Goal: Information Seeking & Learning: Learn about a topic

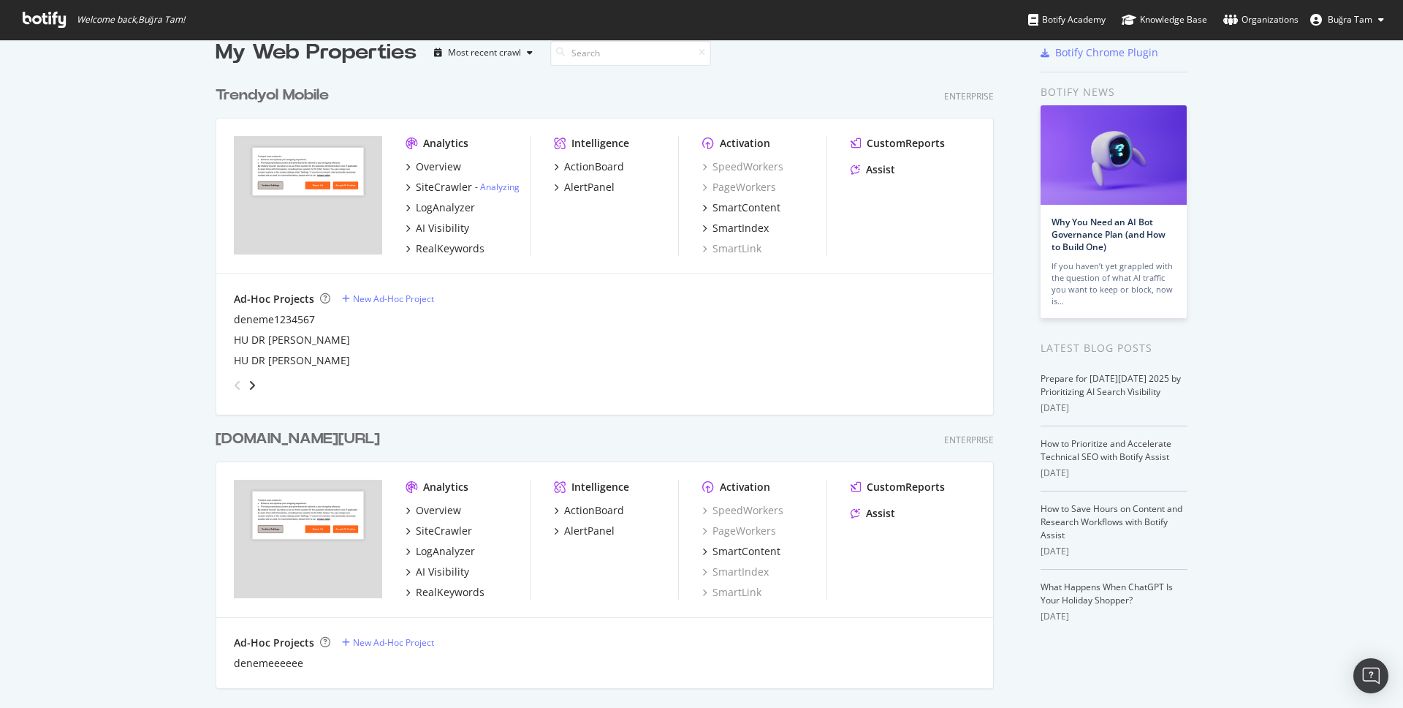
scroll to position [25, 0]
click at [433, 246] on div "RealKeywords" at bounding box center [450, 248] width 69 height 15
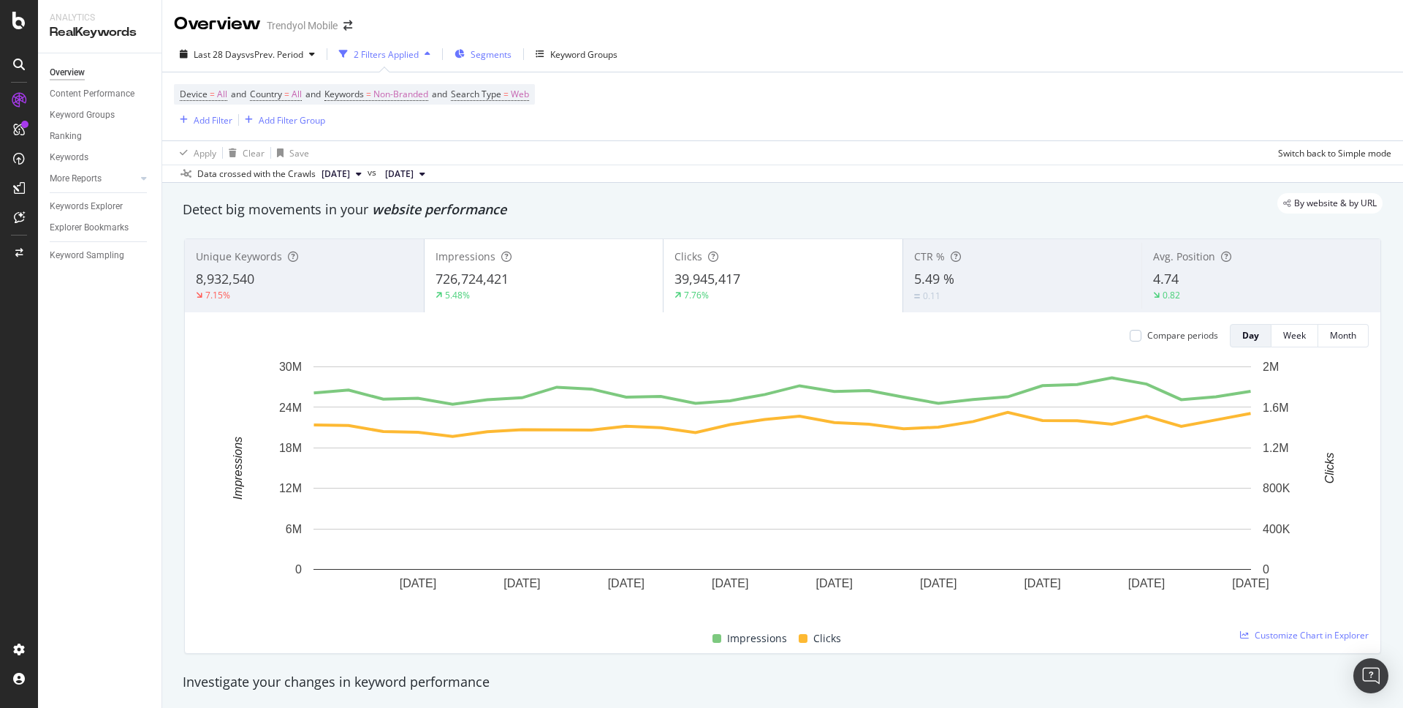
click at [472, 49] on div "Segments" at bounding box center [483, 54] width 57 height 22
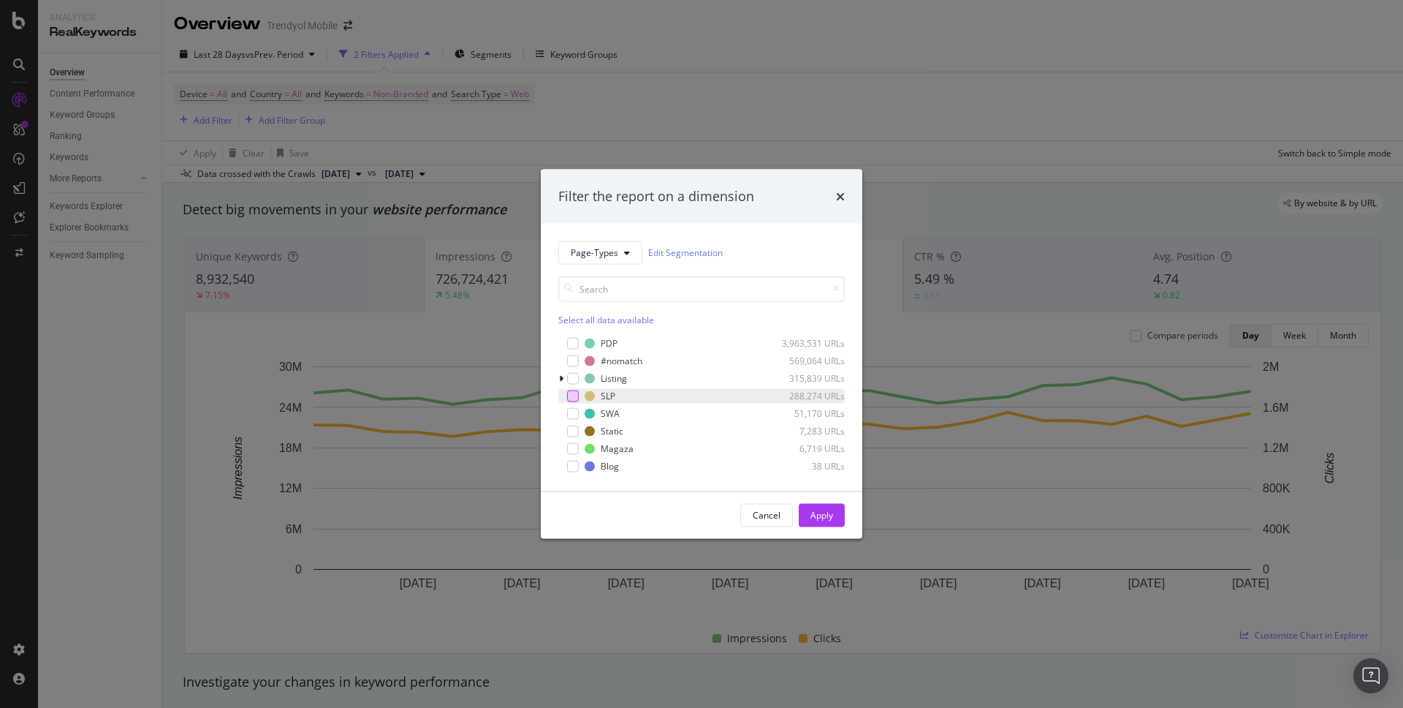
click at [578, 397] on div "modal" at bounding box center [573, 396] width 12 height 12
click at [822, 509] on div "Apply" at bounding box center [822, 515] width 23 height 12
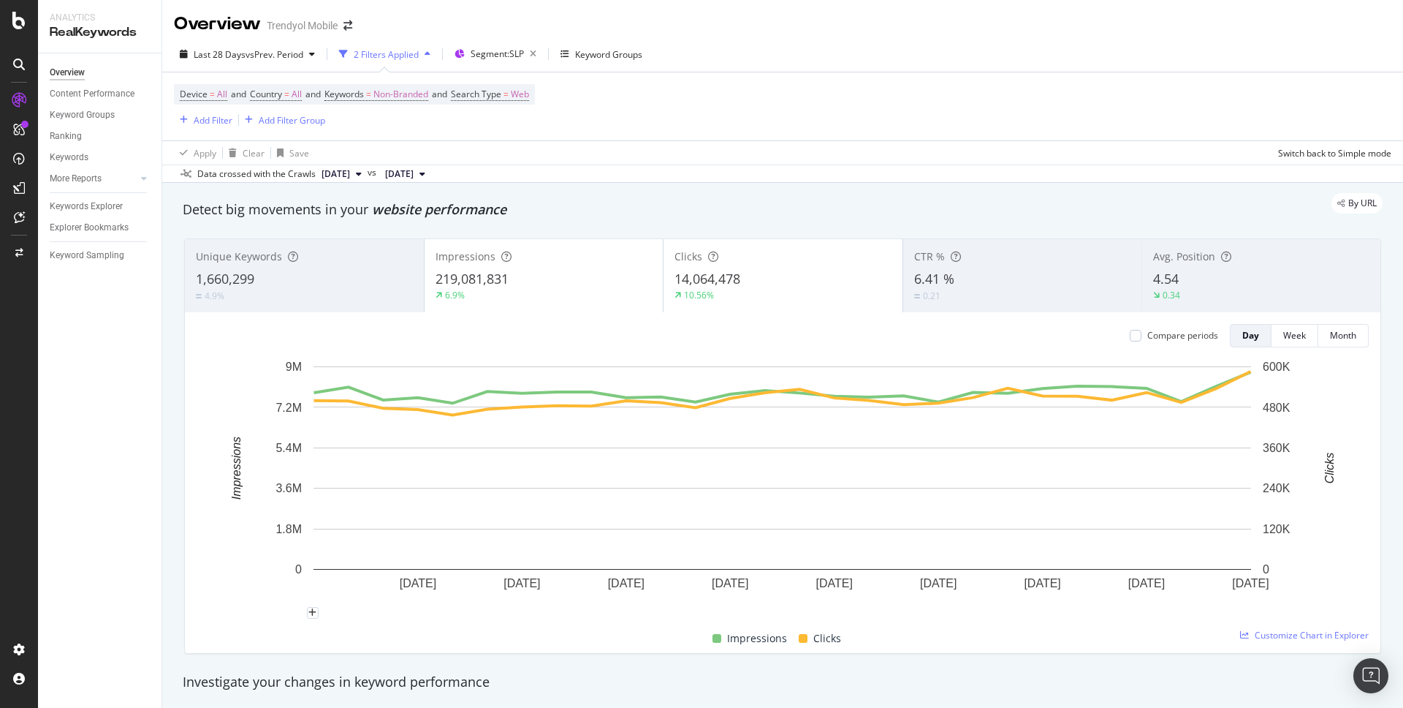
scroll to position [11, 0]
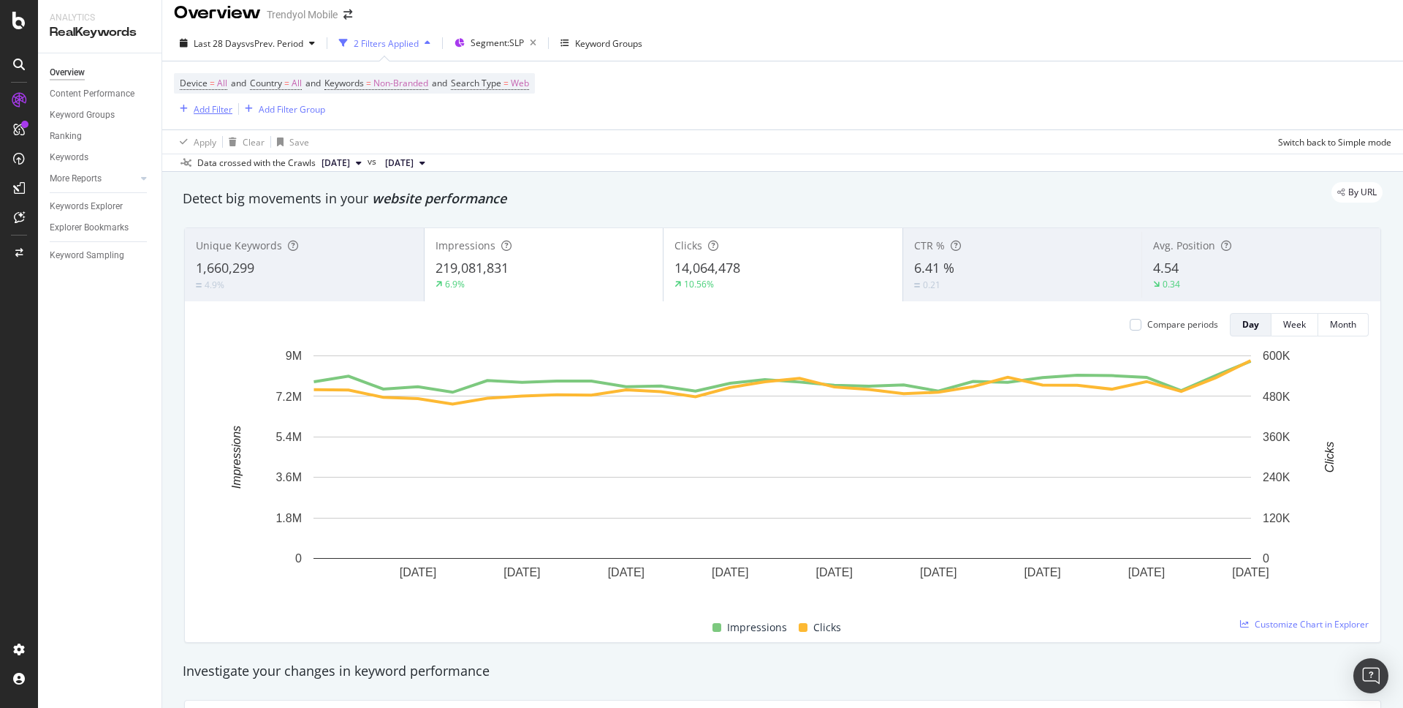
click at [230, 111] on div "Add Filter" at bounding box center [213, 109] width 39 height 12
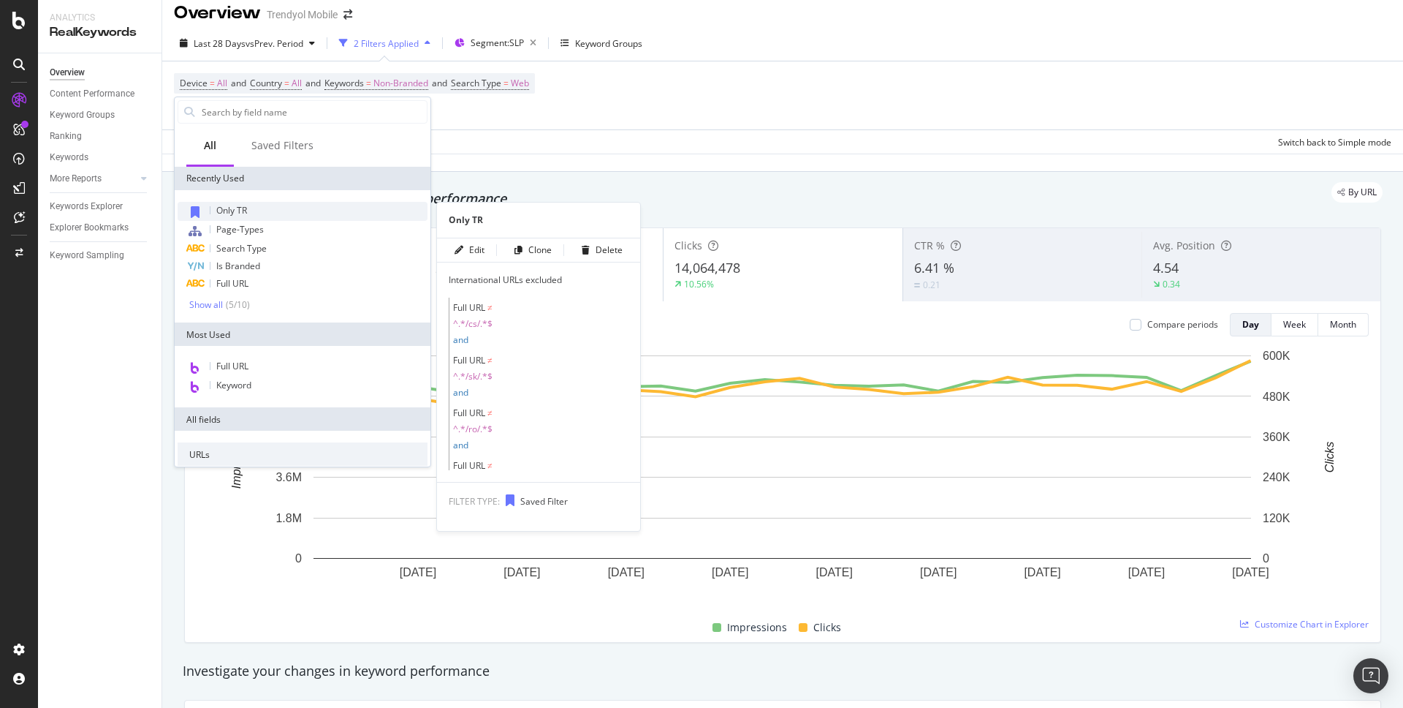
click at [253, 209] on div "Only TR" at bounding box center [303, 211] width 250 height 19
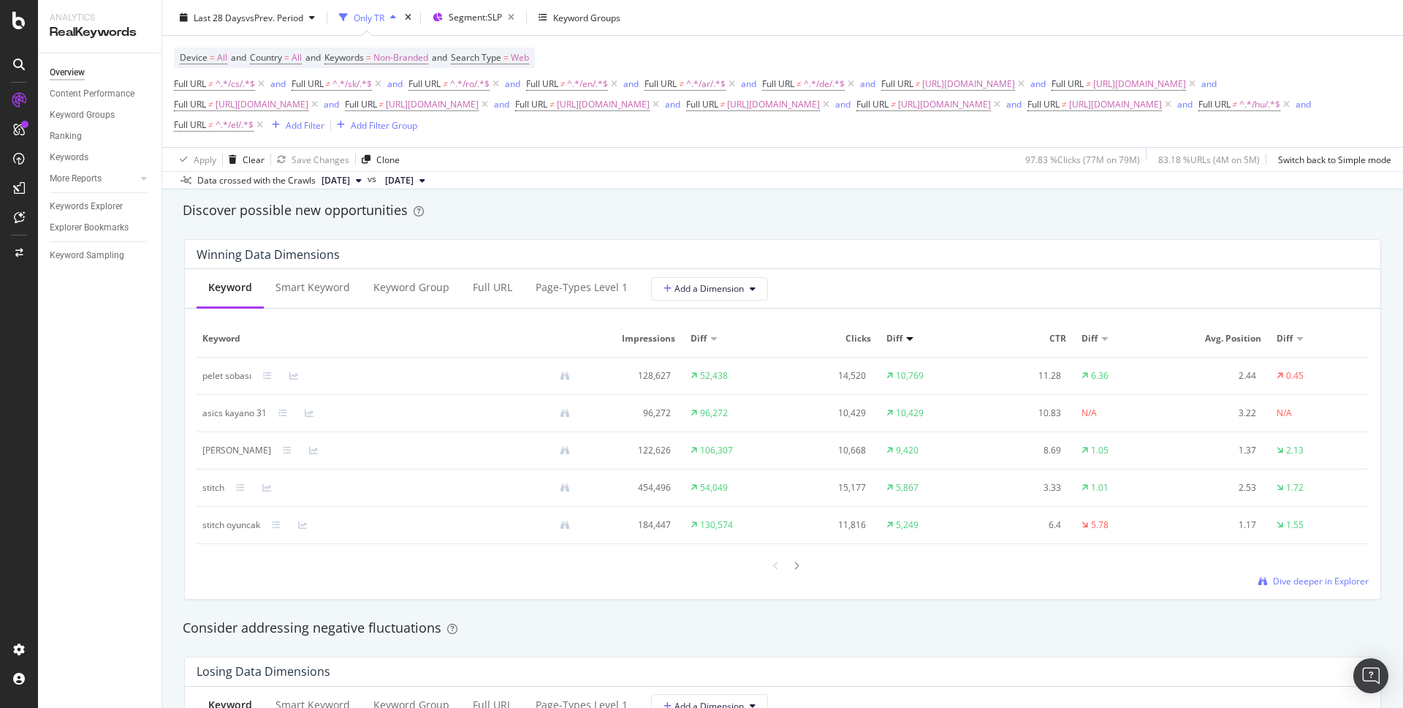
scroll to position [1308, 0]
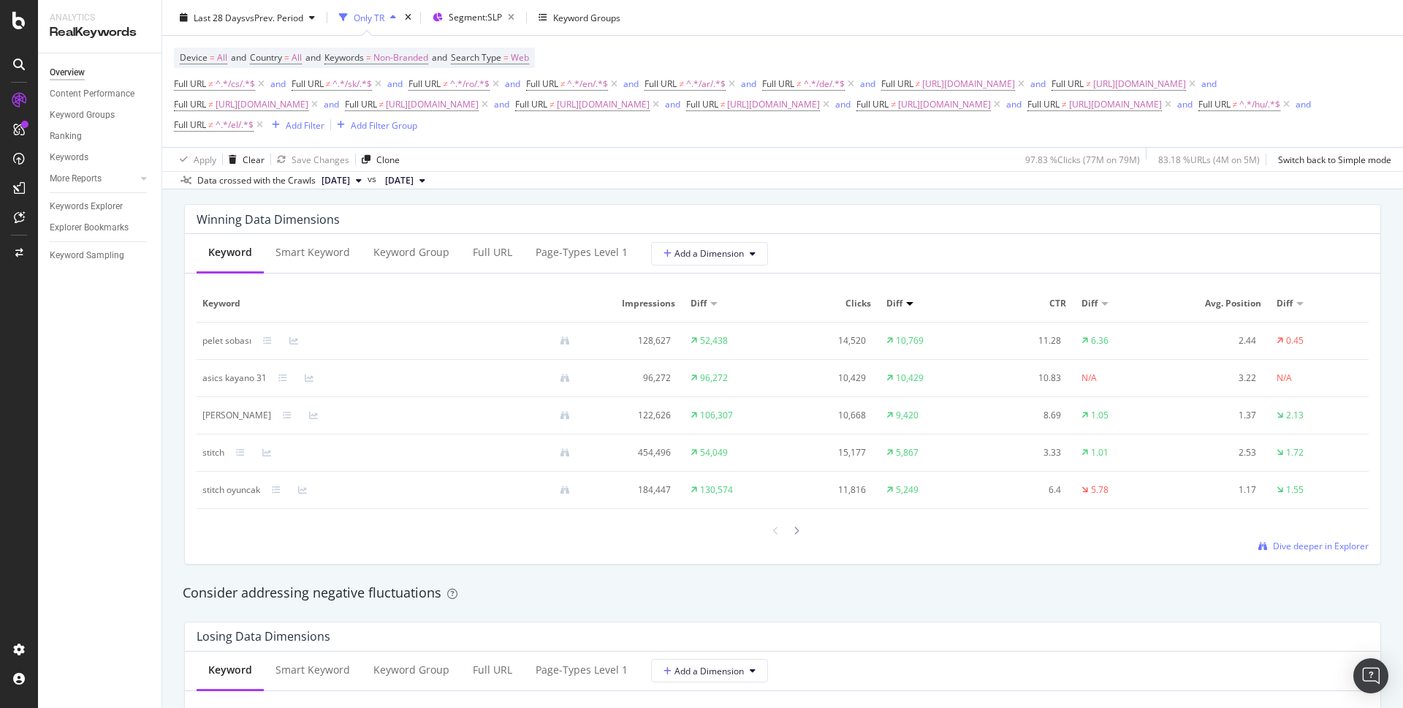
click at [219, 492] on div "stitch oyuncak" at bounding box center [231, 489] width 58 height 13
click at [236, 490] on div "stitch oyuncak" at bounding box center [231, 489] width 58 height 13
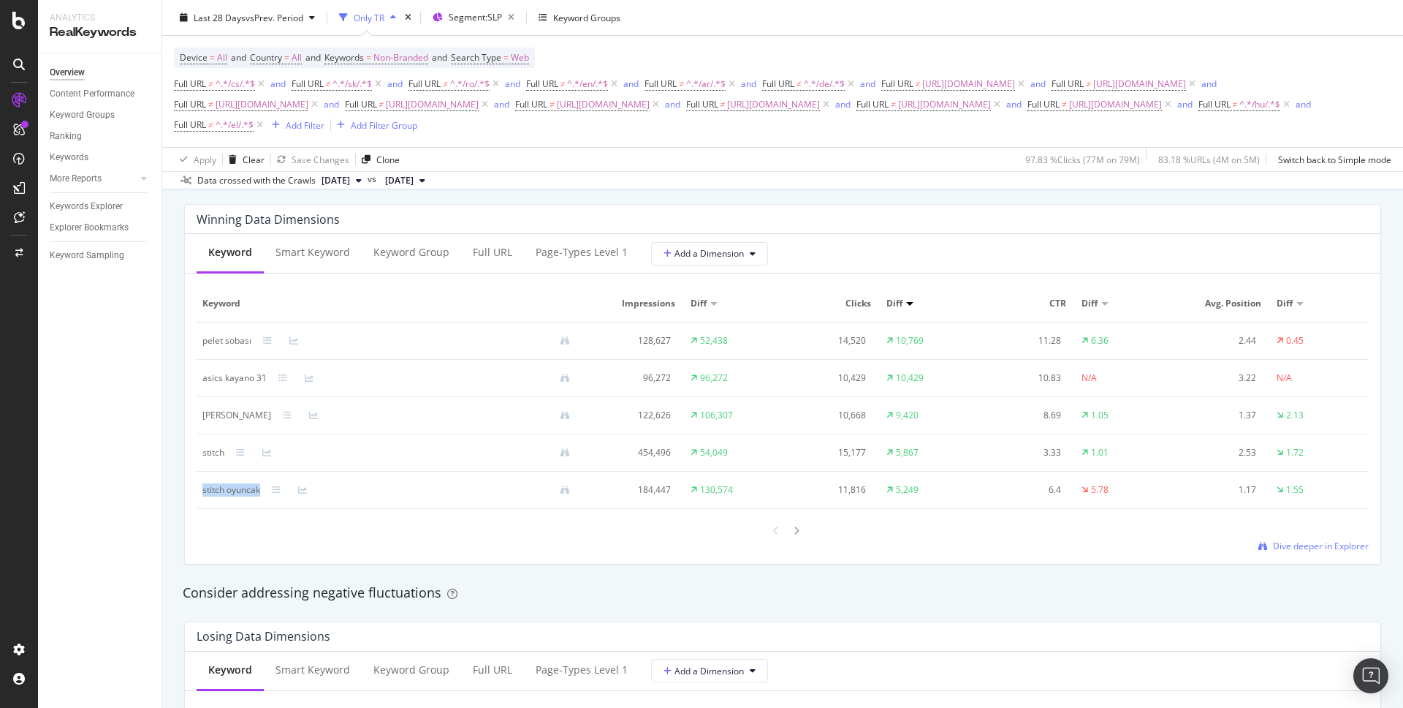
copy div "stitch oyuncak"
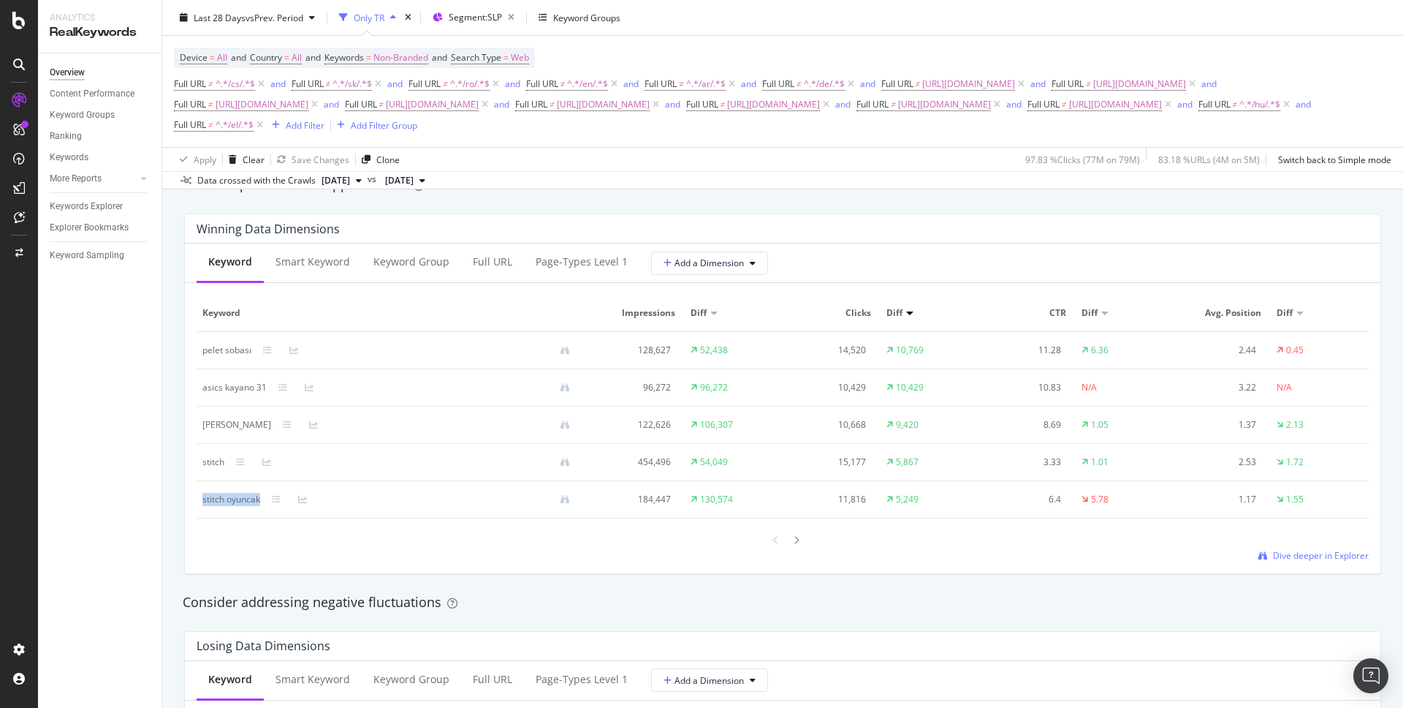
scroll to position [1299, 0]
click at [1311, 549] on span "Dive deeper in Explorer" at bounding box center [1321, 554] width 96 height 12
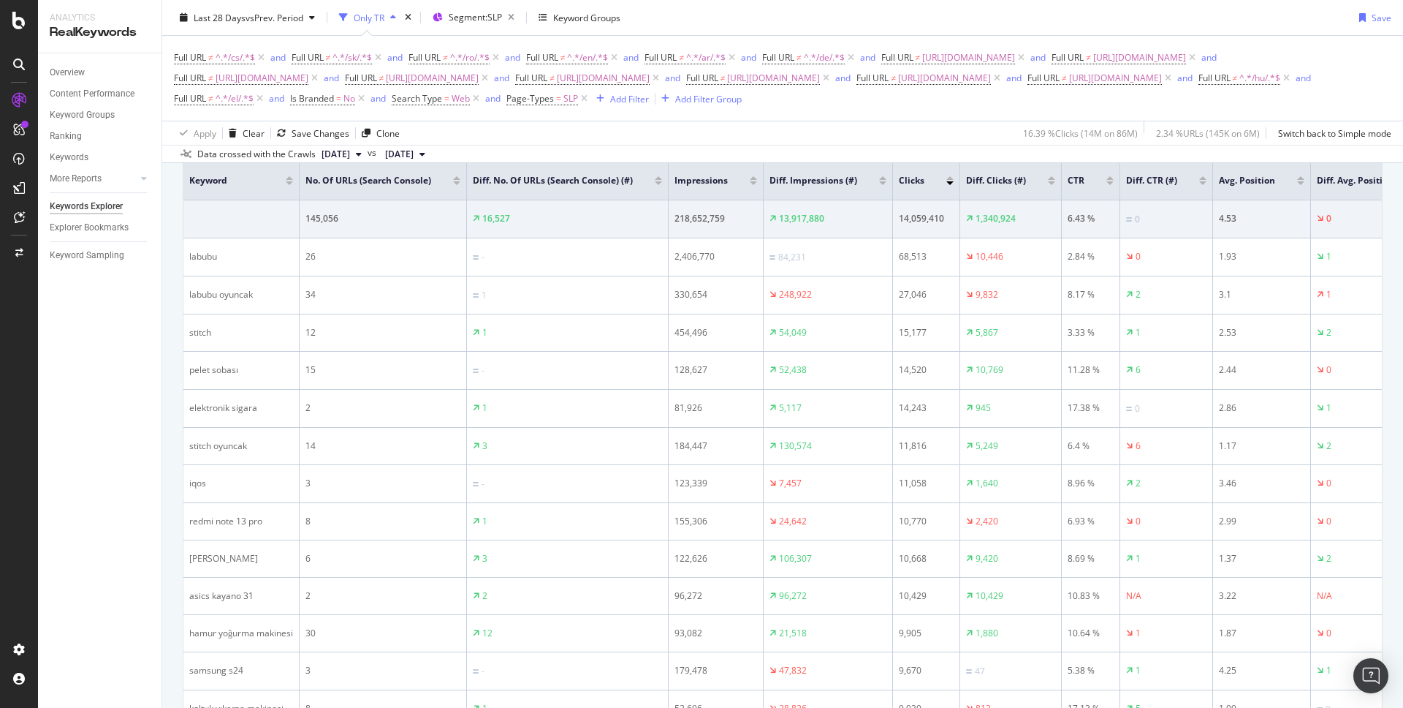
scroll to position [510, 0]
click at [884, 187] on div at bounding box center [882, 188] width 7 height 4
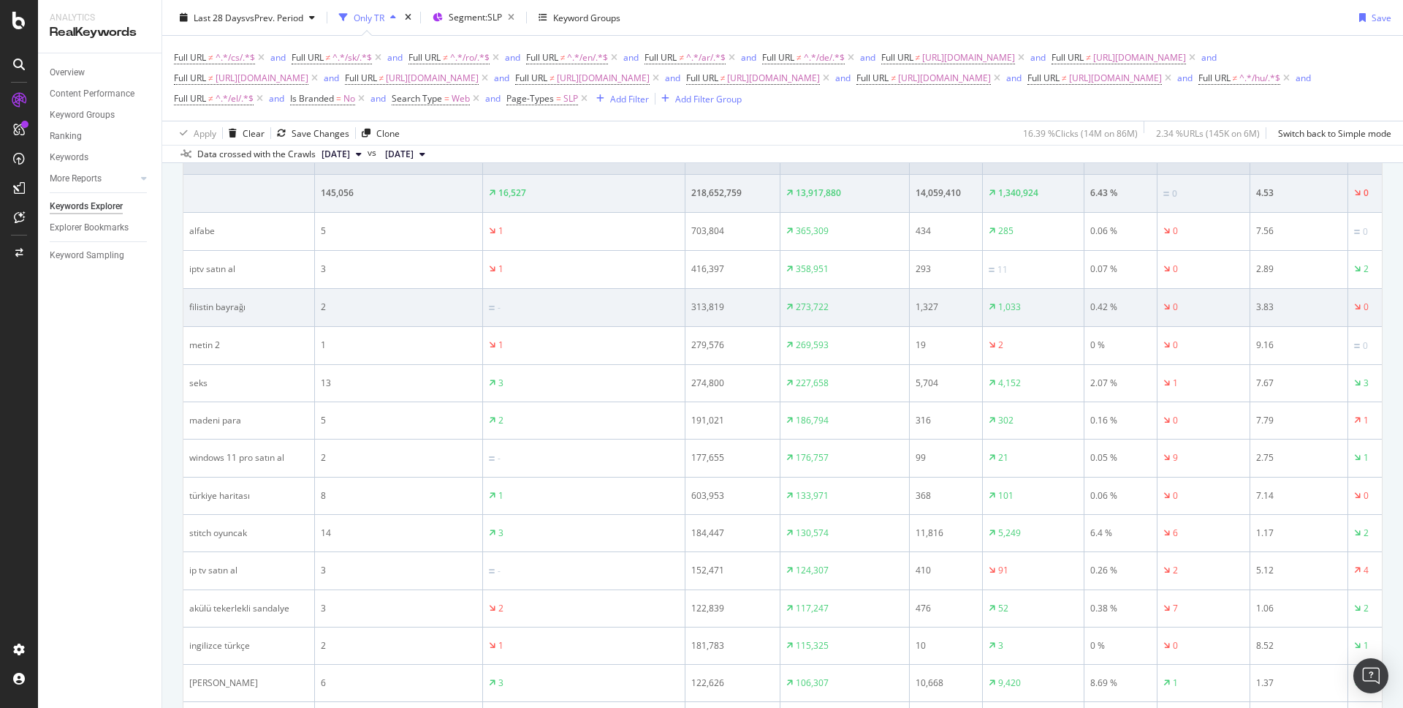
scroll to position [539, 0]
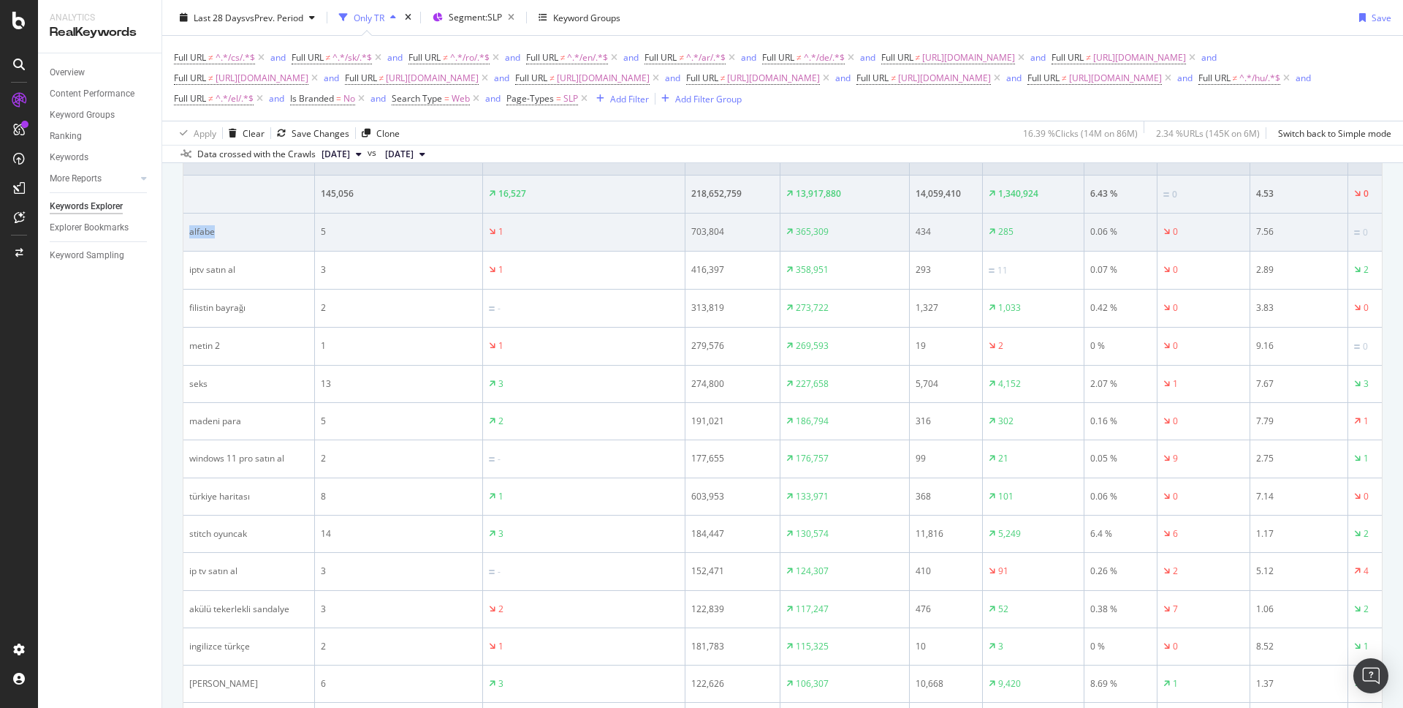
drag, startPoint x: 190, startPoint y: 238, endPoint x: 226, endPoint y: 238, distance: 35.8
click at [226, 238] on div "alfabe" at bounding box center [248, 231] width 119 height 13
click at [203, 249] on td "alfabe" at bounding box center [249, 232] width 132 height 38
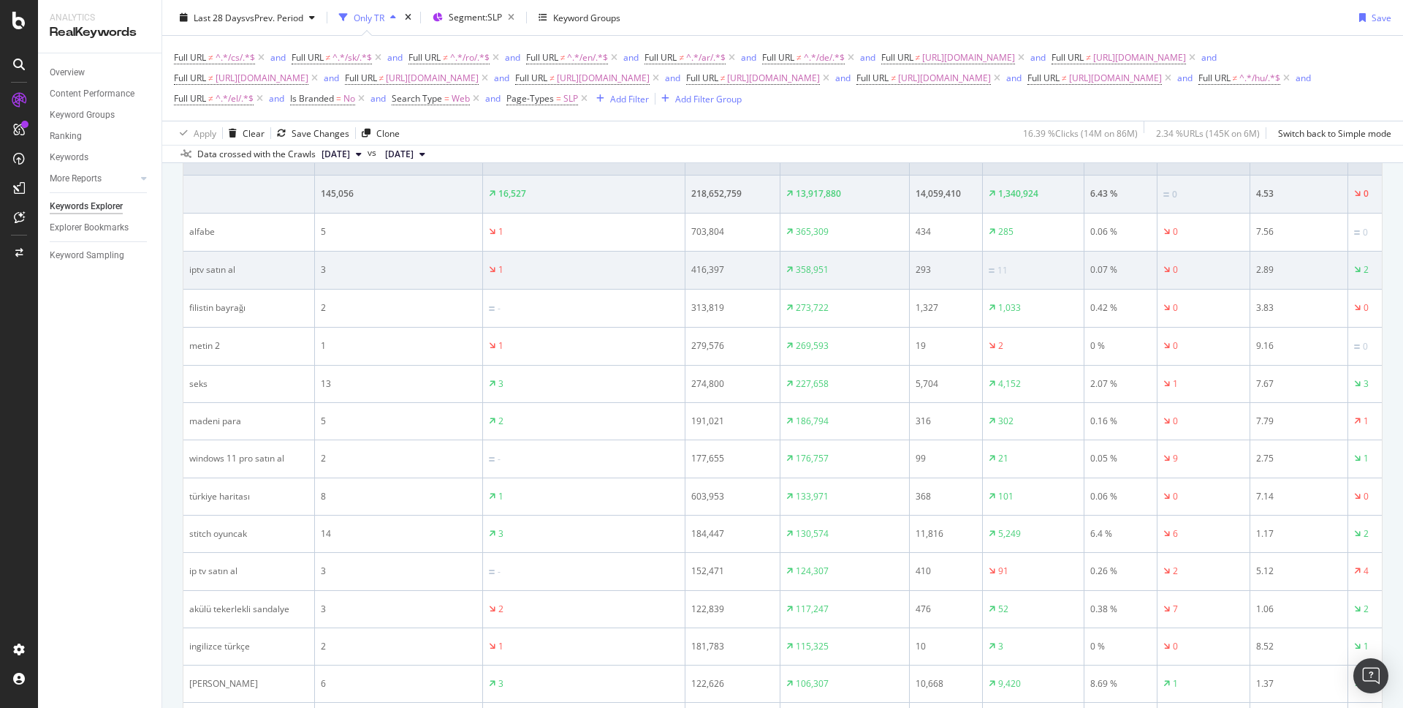
scroll to position [522, 0]
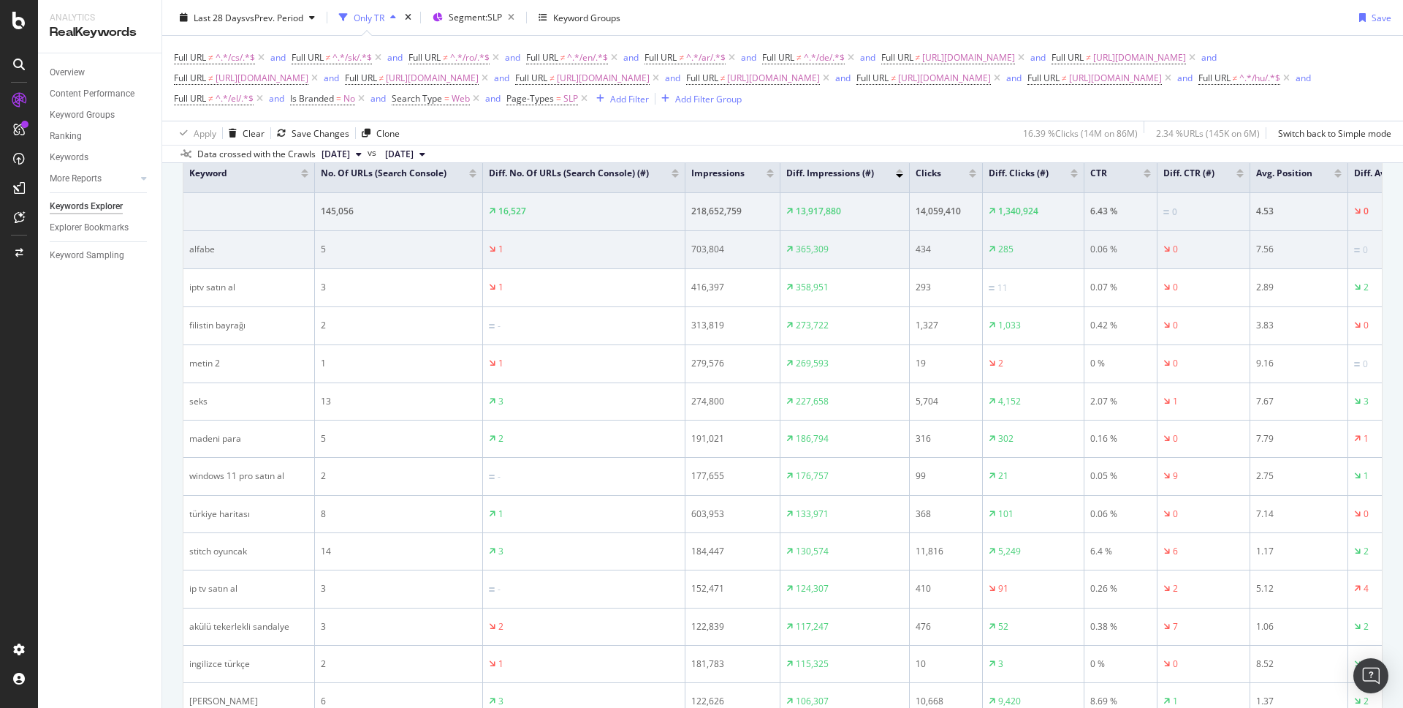
click at [225, 256] on div "alfabe" at bounding box center [248, 249] width 119 height 13
click at [208, 256] on div "alfabe" at bounding box center [248, 249] width 119 height 13
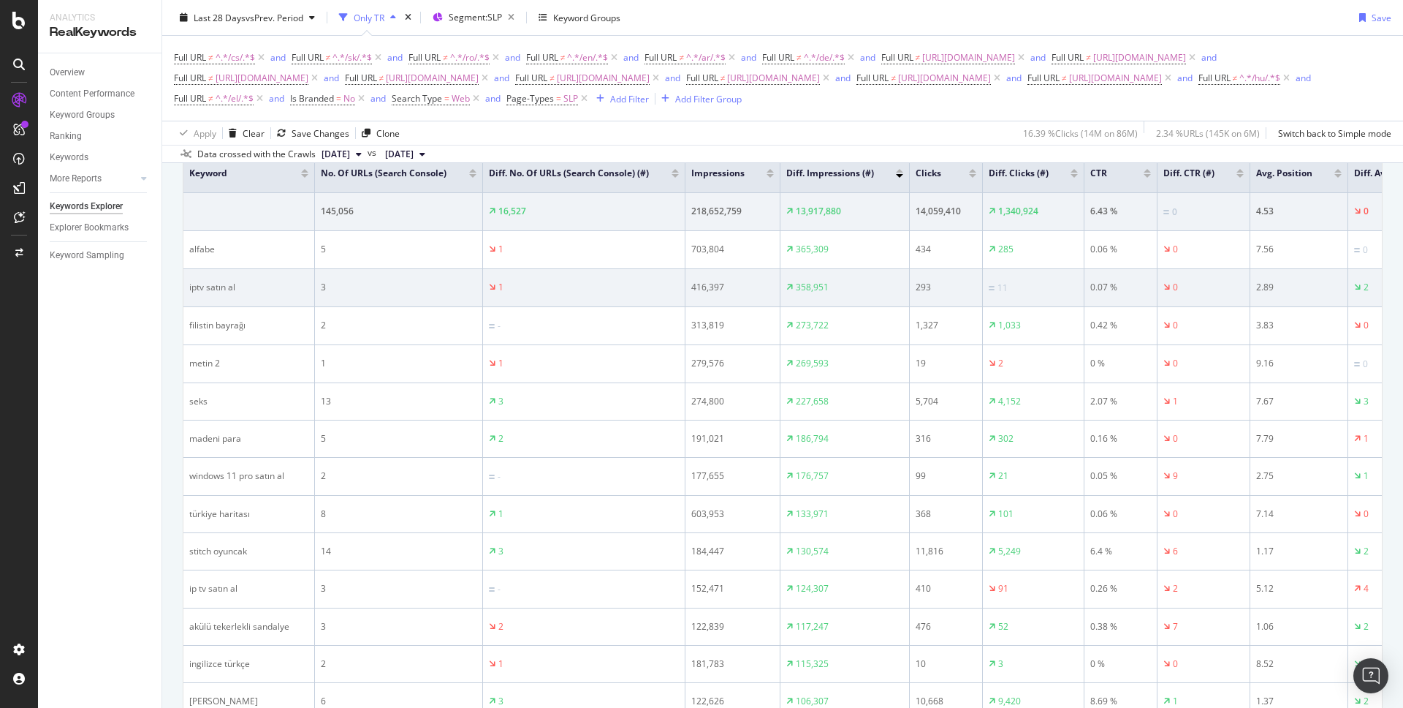
click at [227, 307] on td "iptv satın al" at bounding box center [249, 288] width 132 height 38
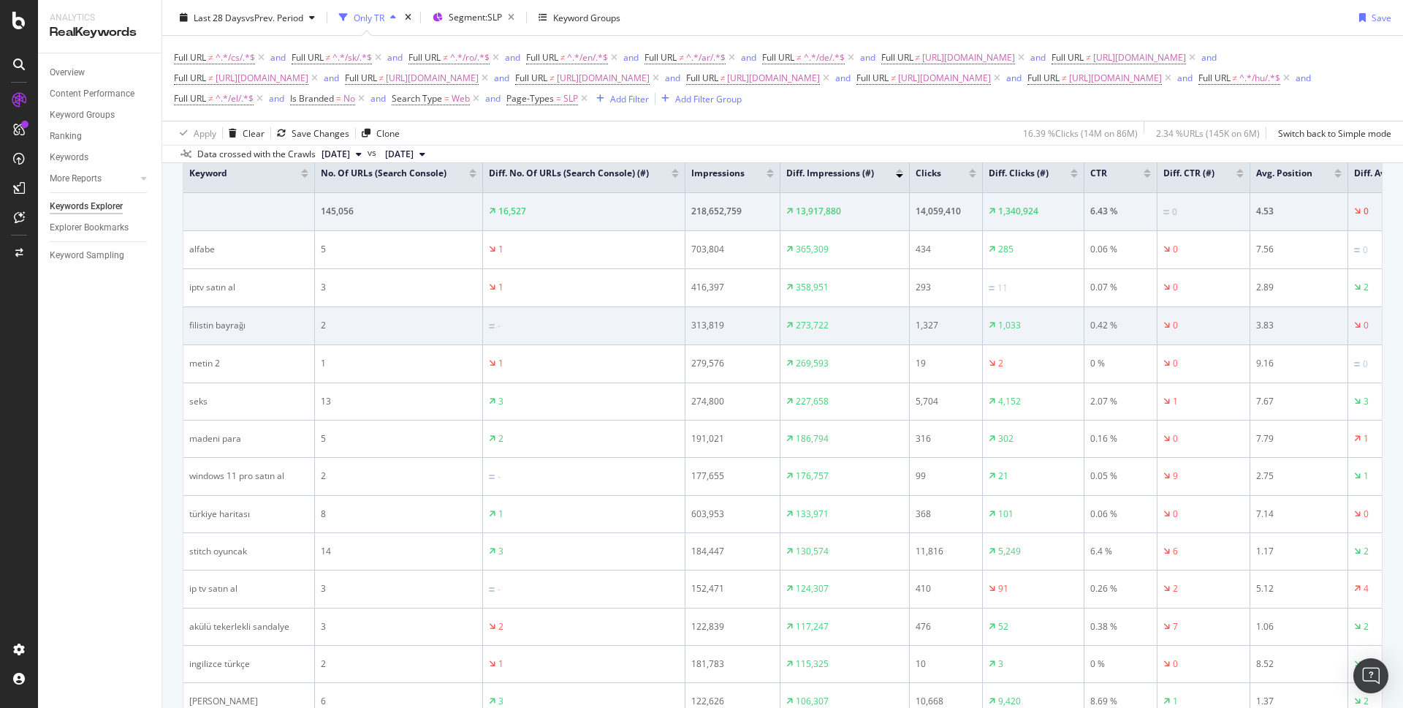
click at [226, 321] on td "filistin bayrağı" at bounding box center [249, 326] width 132 height 38
click at [226, 332] on div "filistin bayrağı" at bounding box center [248, 325] width 119 height 13
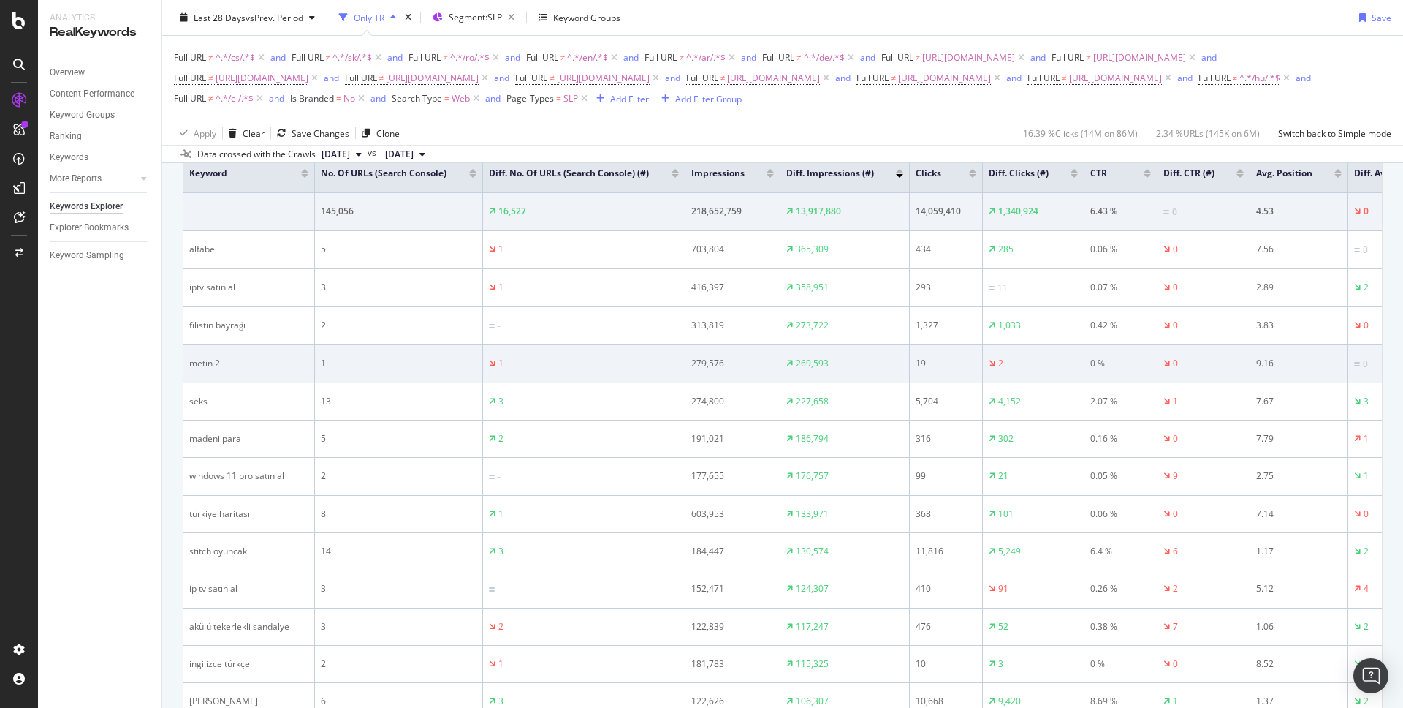
click at [212, 370] on div "metin 2" at bounding box center [248, 363] width 119 height 13
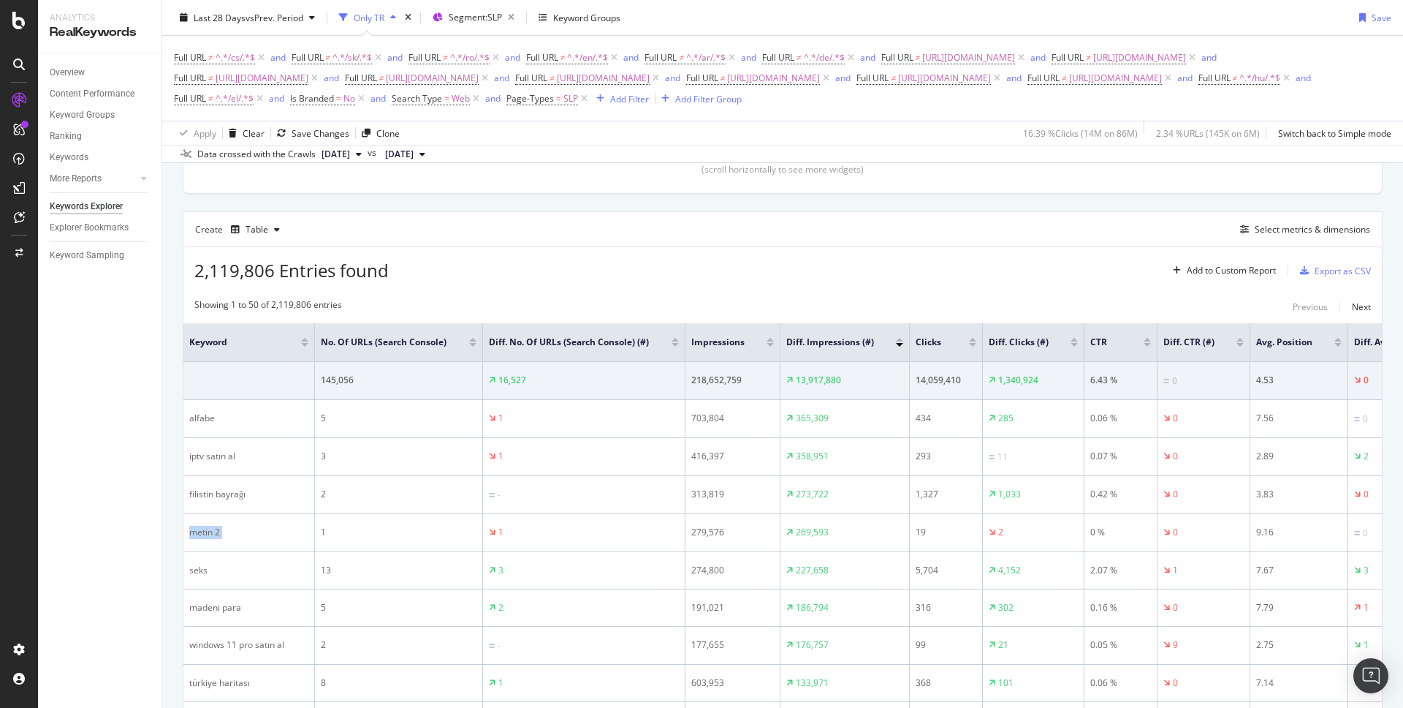
scroll to position [359, 0]
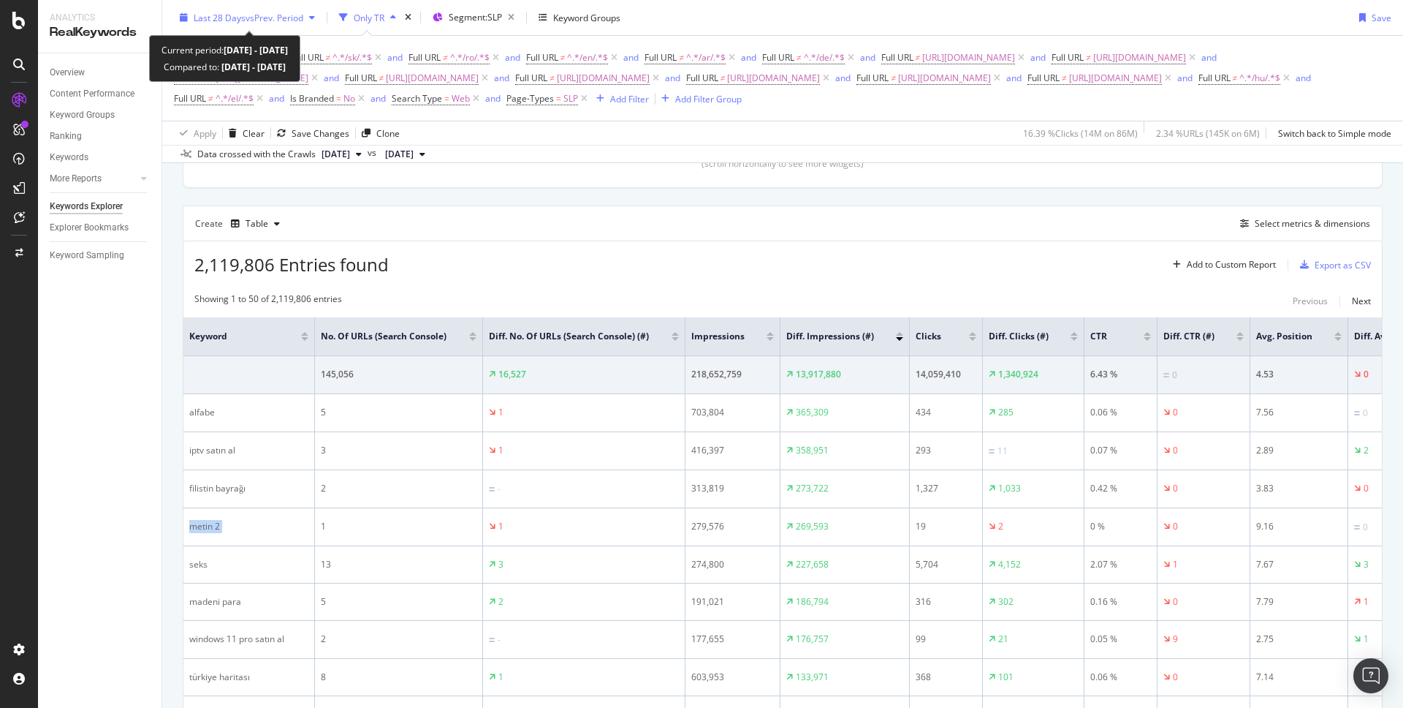
click at [279, 11] on span "vs Prev. Period" at bounding box center [275, 17] width 58 height 12
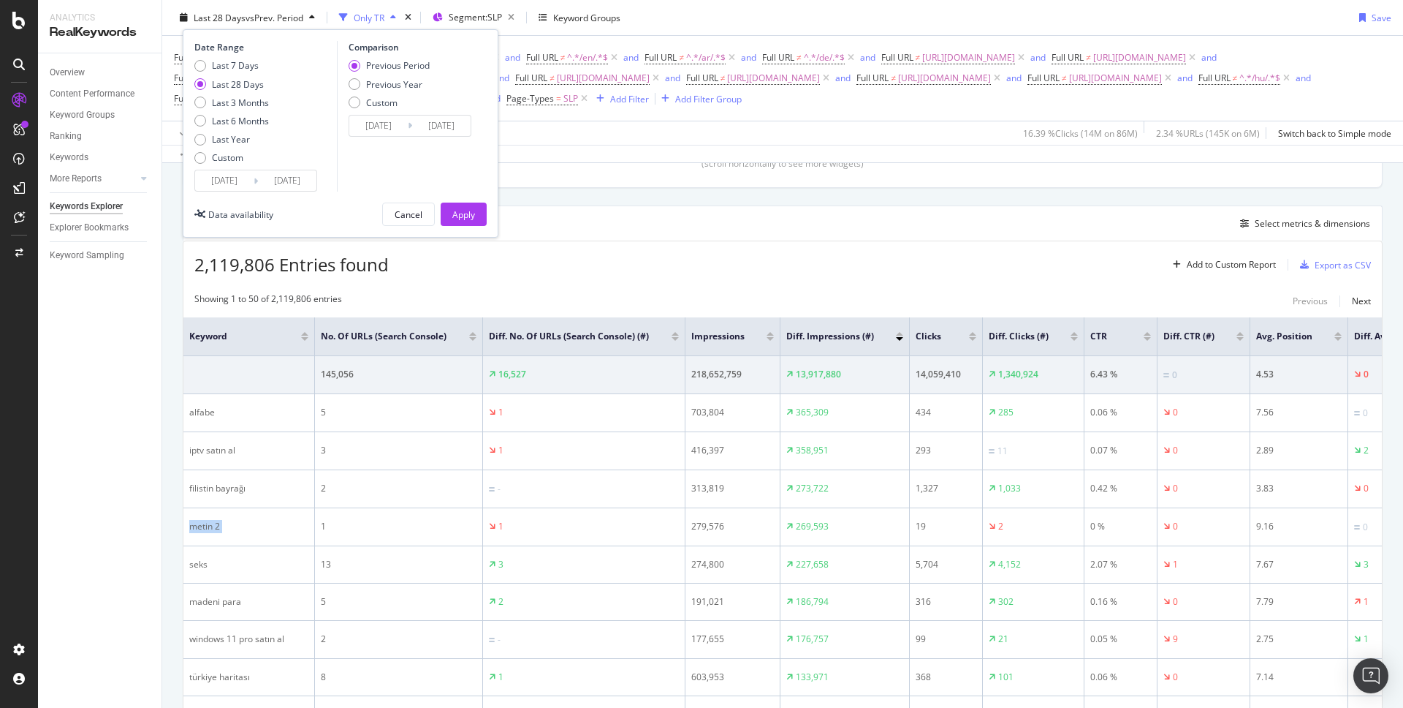
click at [227, 181] on input "[DATE]" at bounding box center [224, 180] width 58 height 20
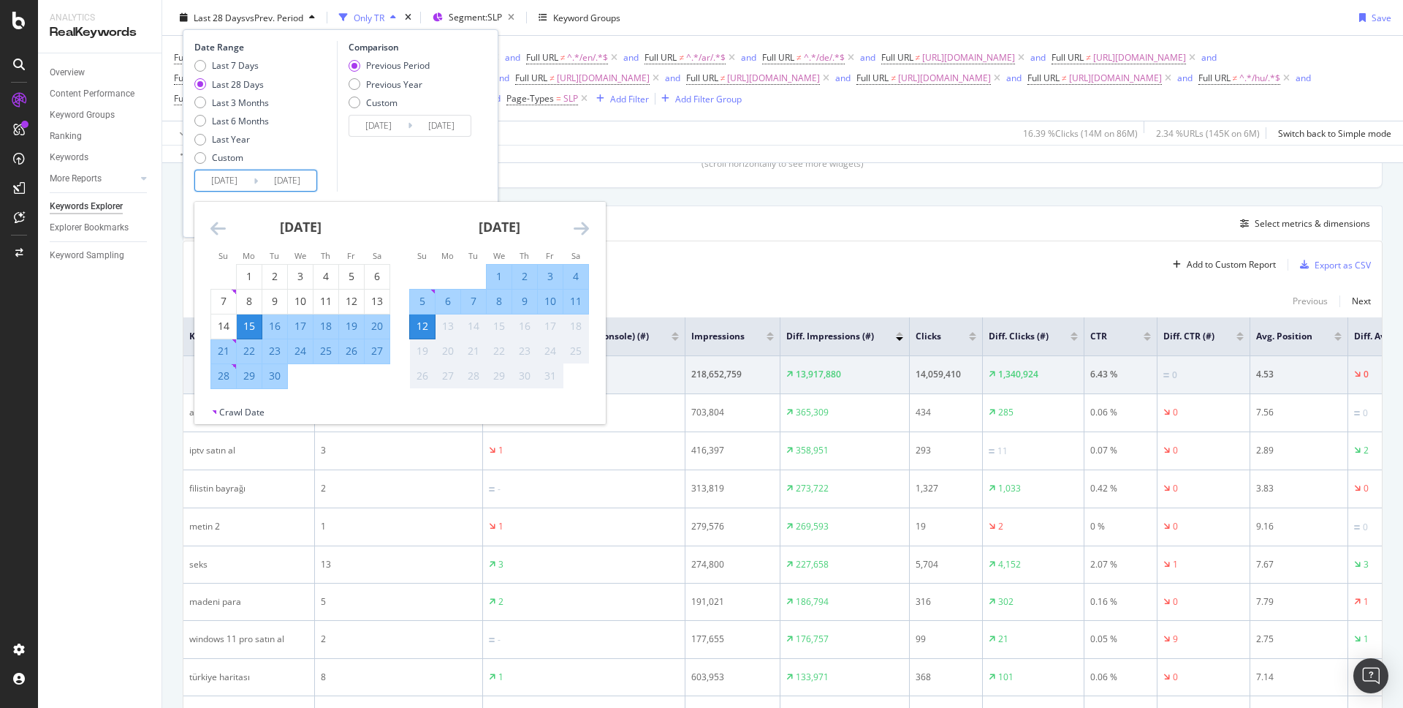
click at [454, 302] on div "6" at bounding box center [448, 301] width 25 height 15
type input "[DATE]"
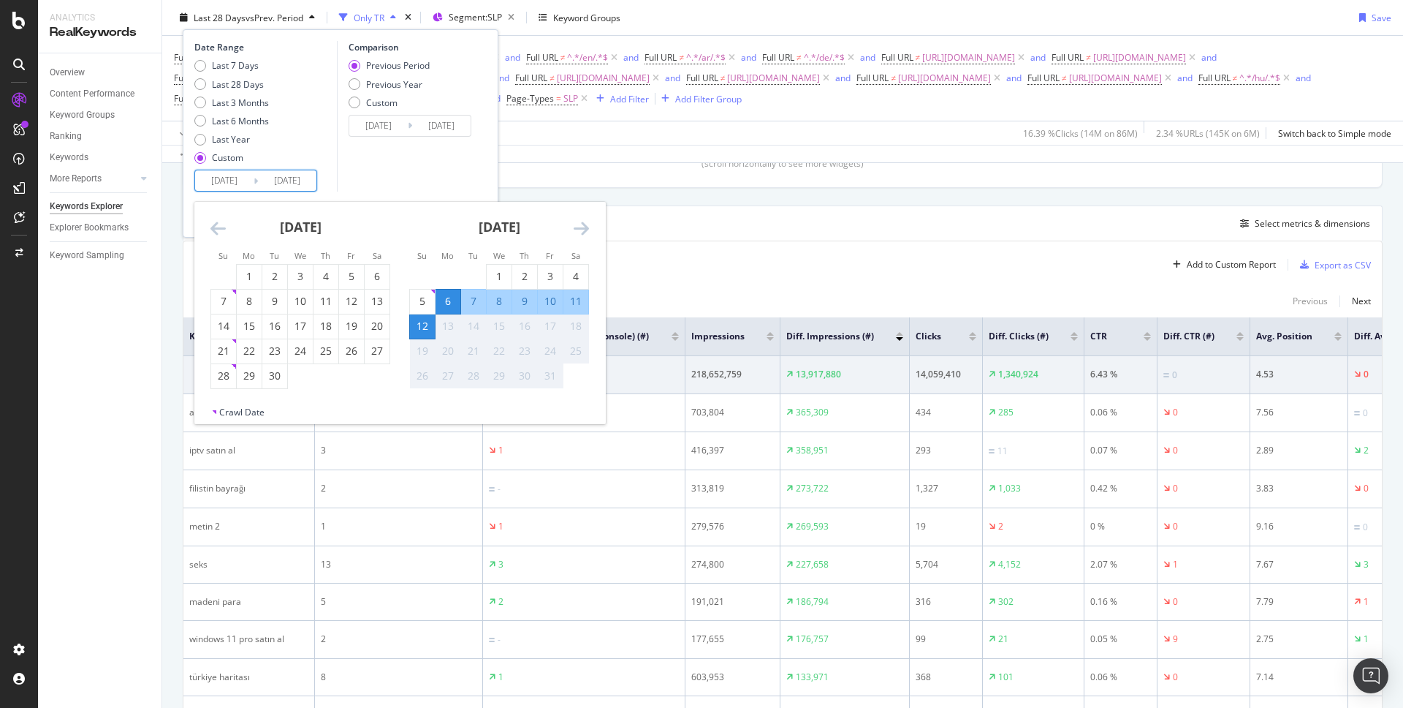
click at [376, 161] on div "Comparison Previous Period Previous Year Custom [DATE] Navigate forward to inte…" at bounding box center [406, 116] width 139 height 151
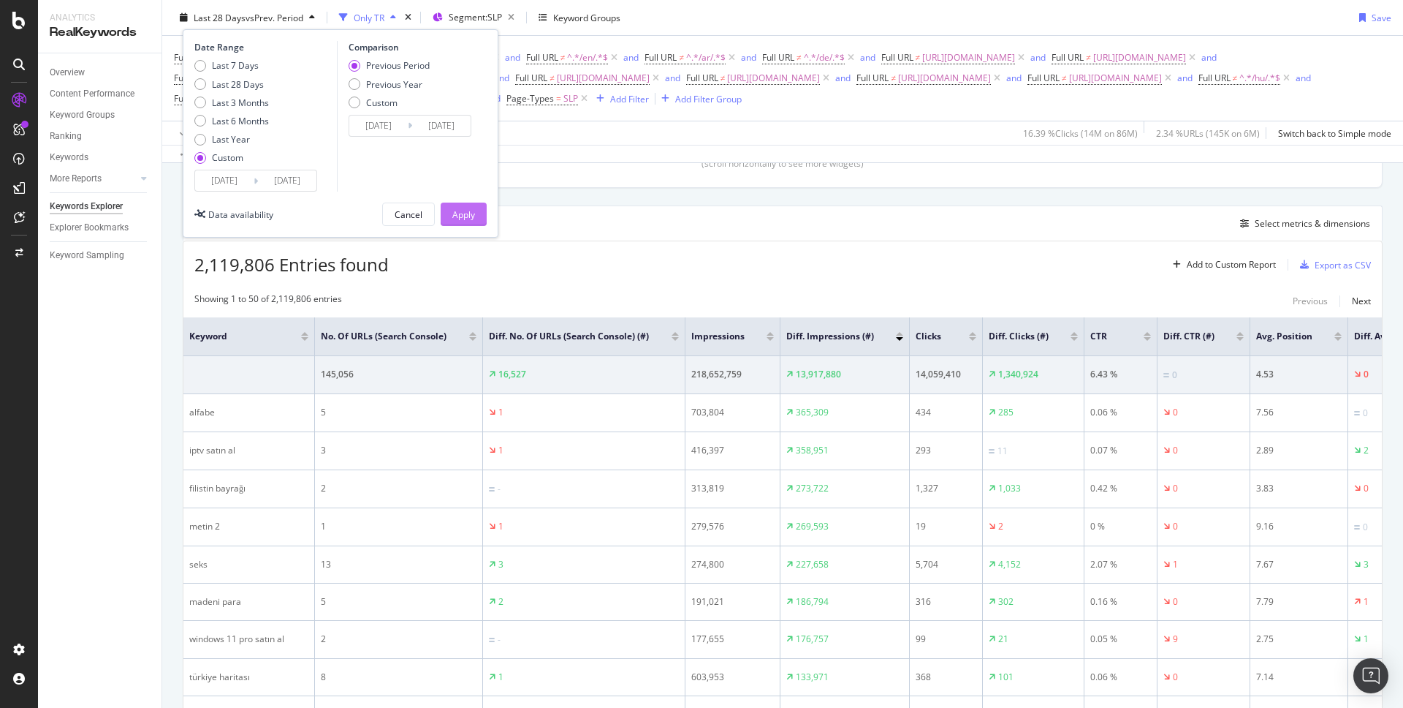
click at [480, 214] on button "Apply" at bounding box center [464, 213] width 46 height 23
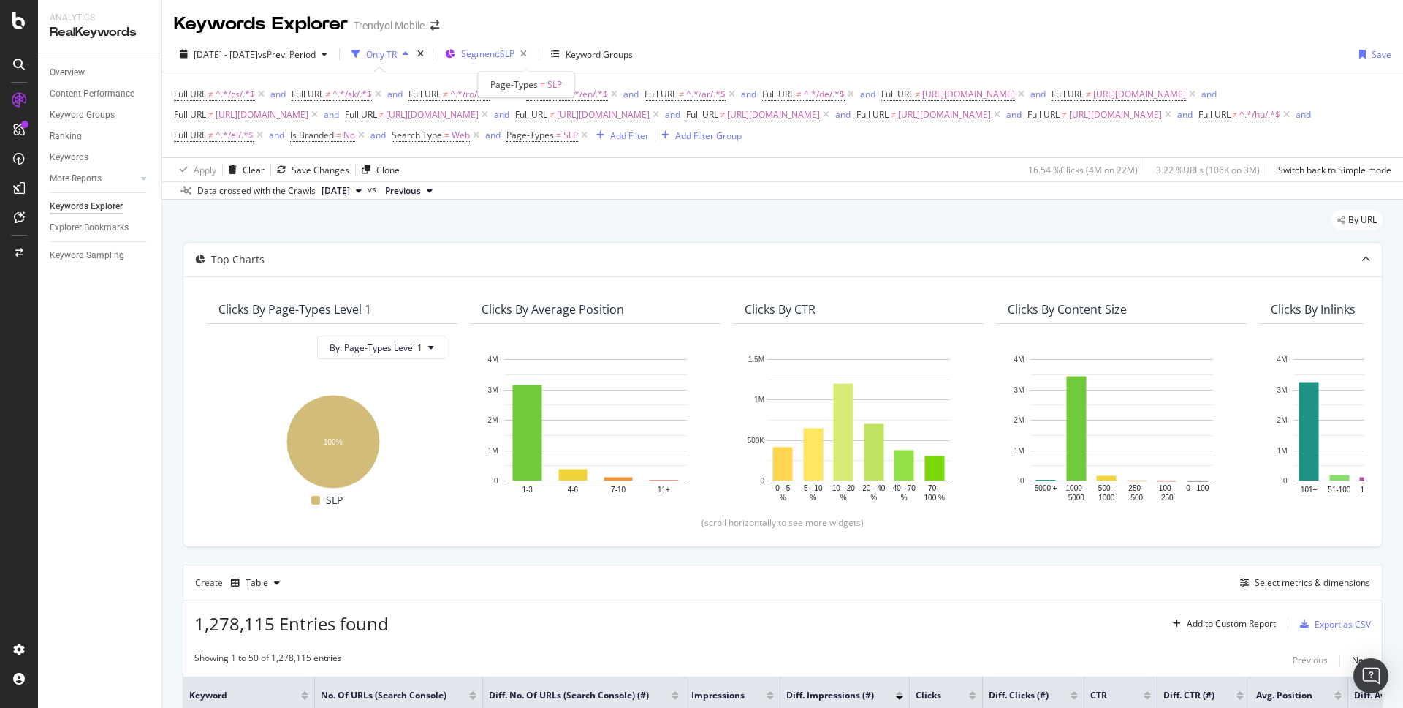
click at [515, 48] on span "Segment: SLP" at bounding box center [487, 54] width 53 height 12
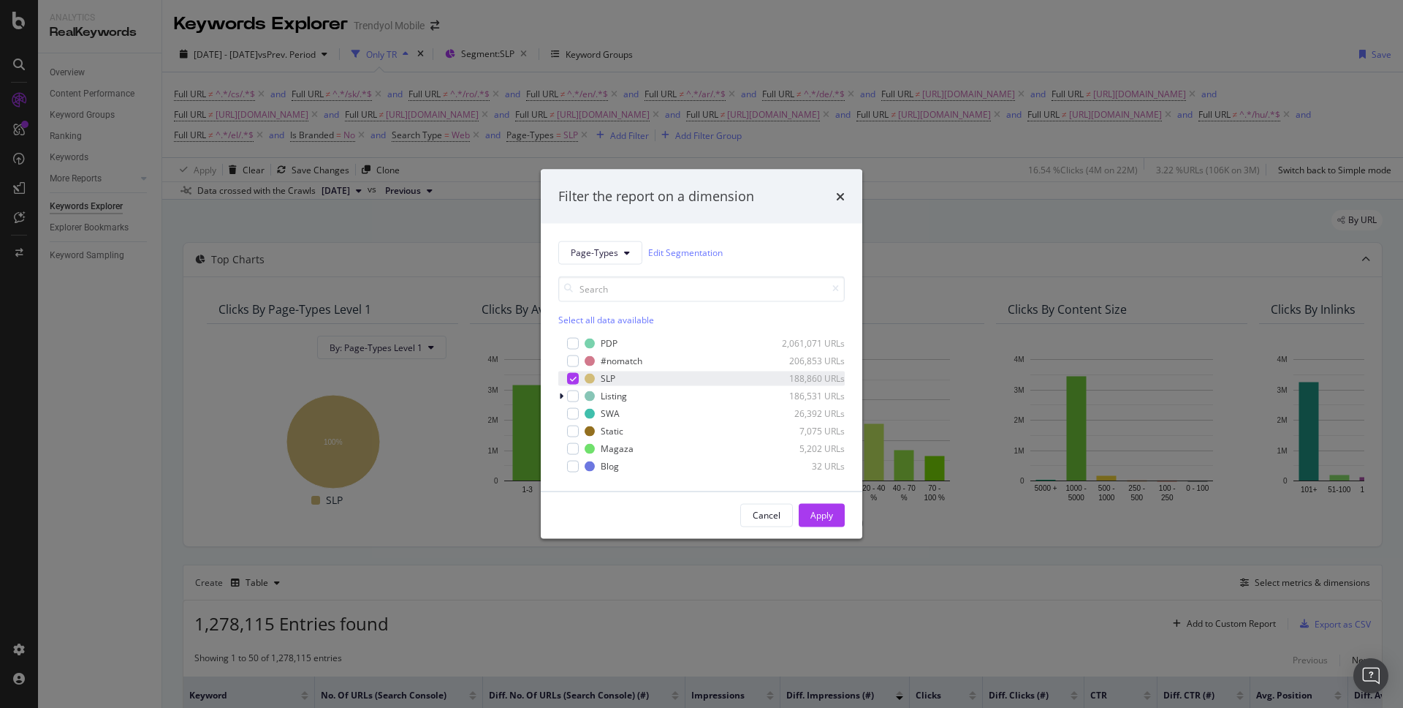
click at [575, 376] on icon "modal" at bounding box center [573, 377] width 7 height 7
click at [577, 398] on div "modal" at bounding box center [573, 396] width 12 height 12
click at [815, 515] on div "Apply" at bounding box center [822, 515] width 23 height 12
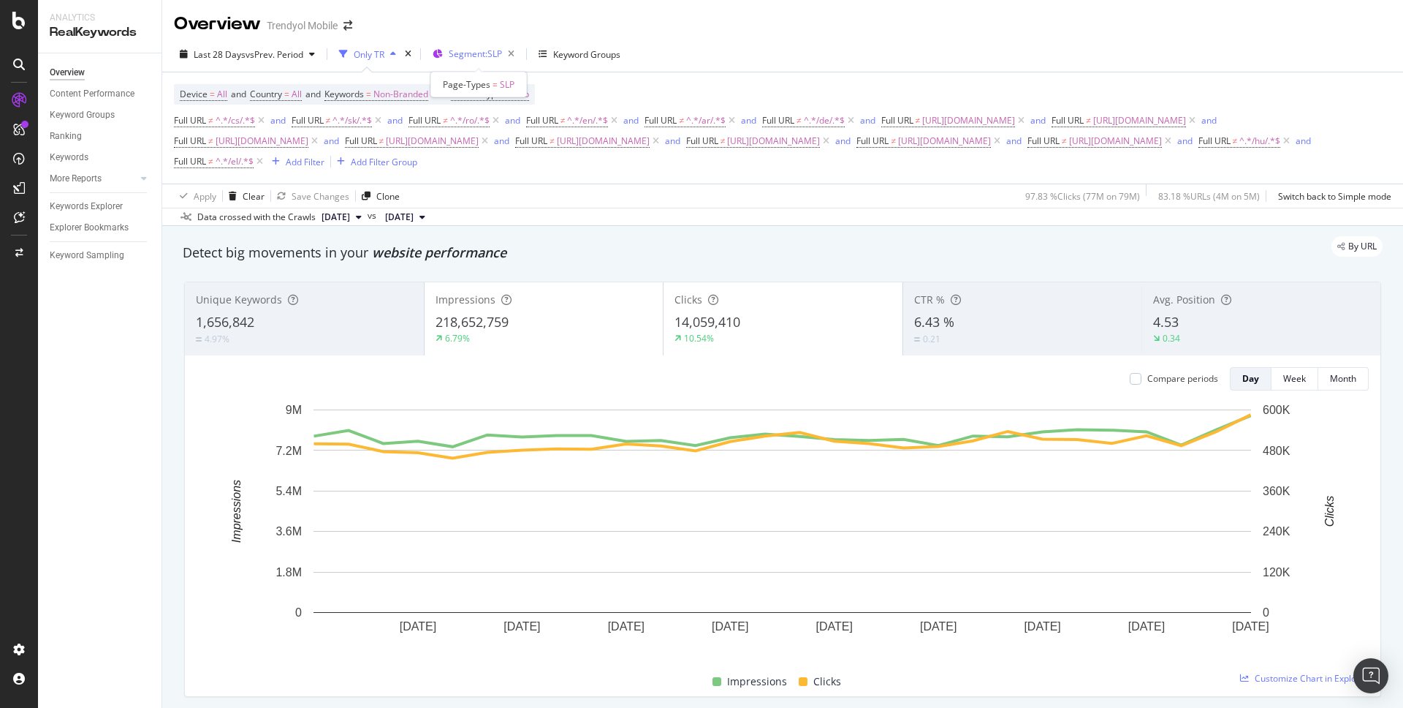
click at [489, 48] on span "Segment: SLP" at bounding box center [475, 54] width 53 height 12
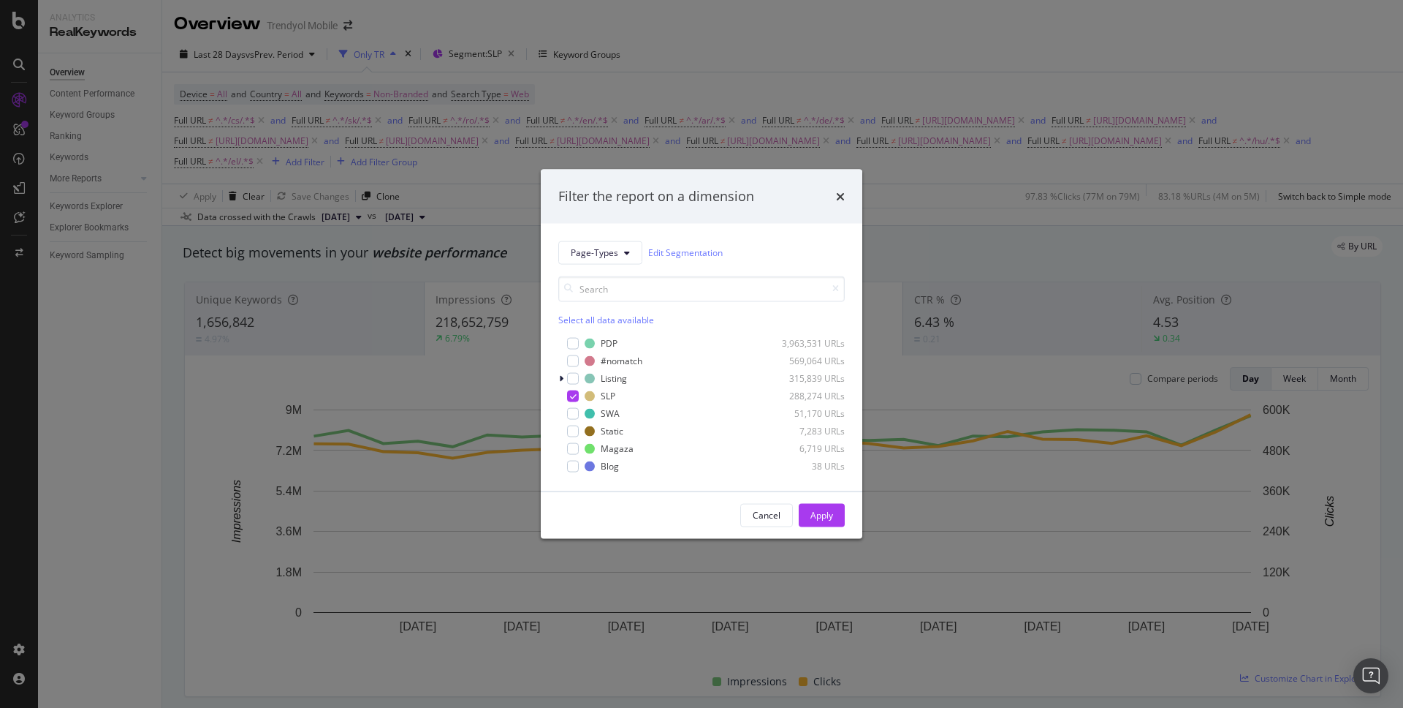
click at [519, 54] on div "Filter the report on a dimension Page-Types Edit Segmentation Select all data a…" at bounding box center [701, 354] width 1403 height 708
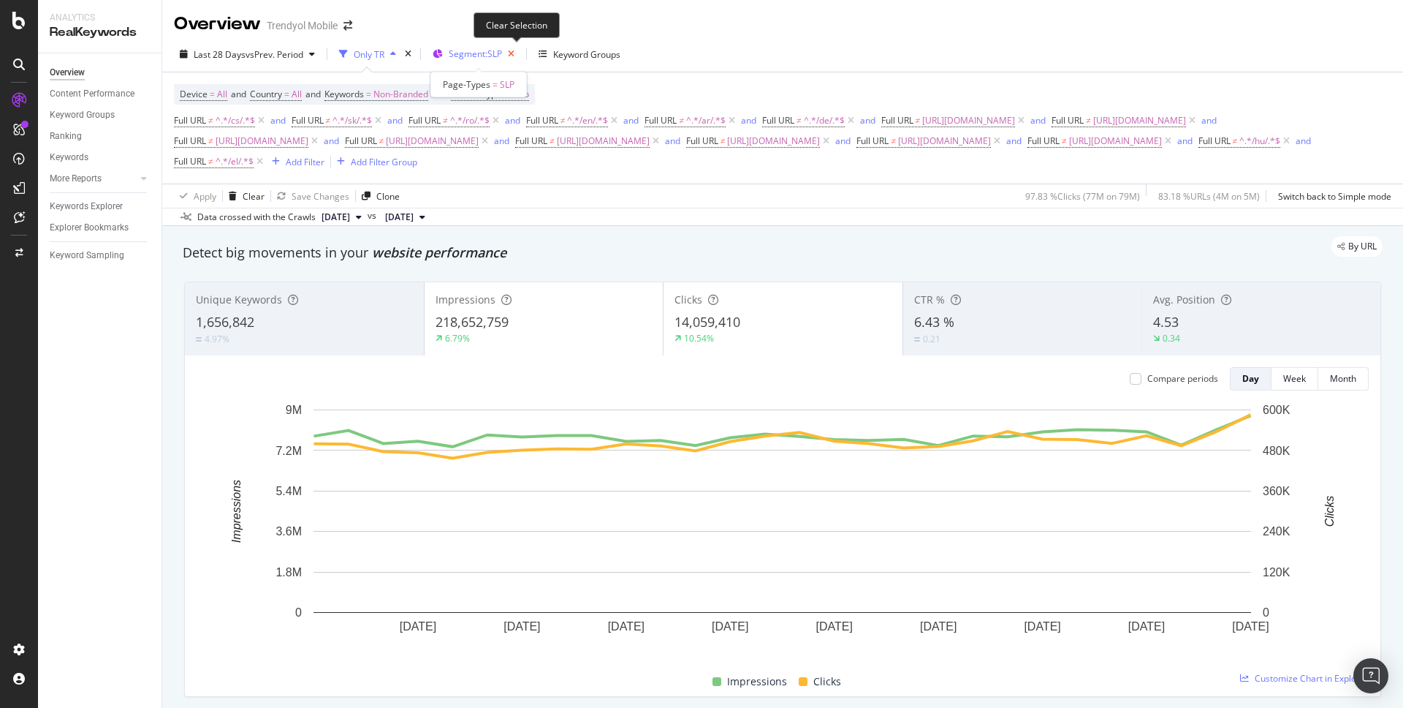
click at [519, 54] on icon "button" at bounding box center [511, 54] width 18 height 20
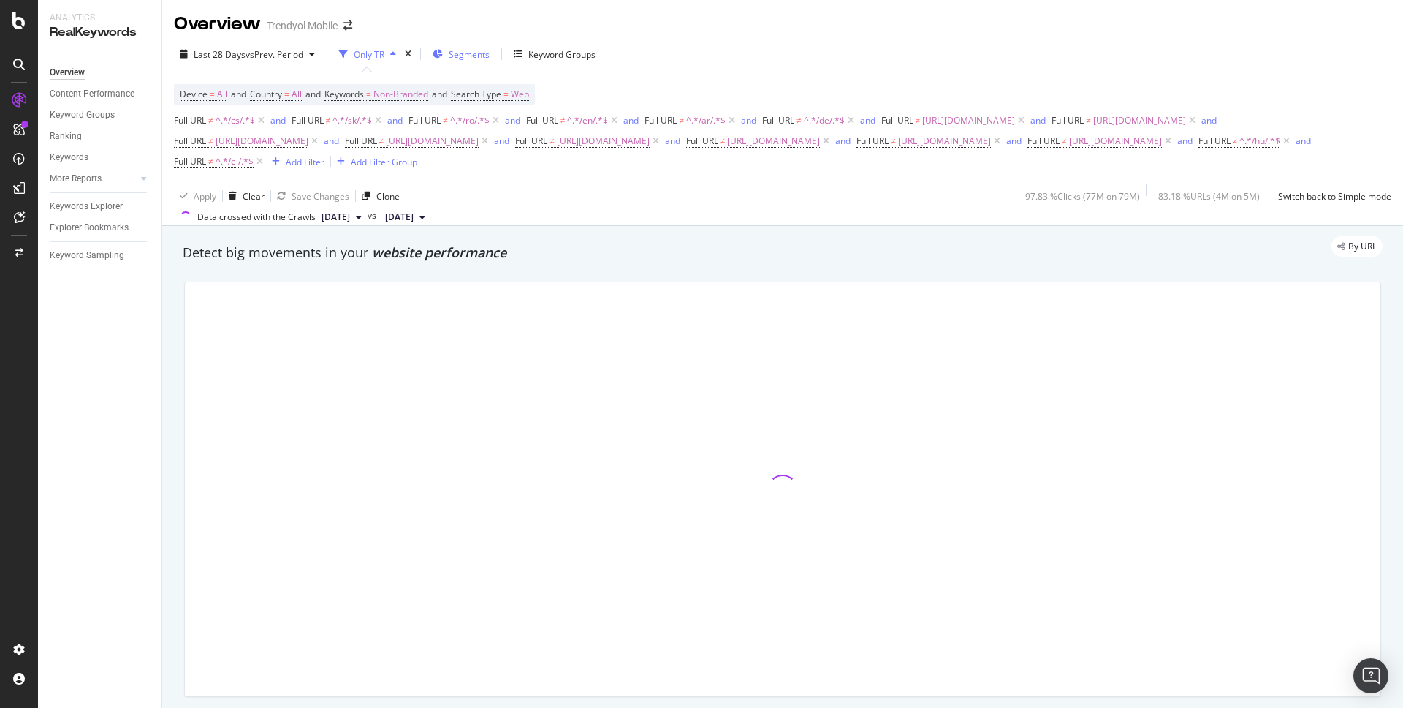
click at [474, 53] on span "Segments" at bounding box center [469, 54] width 41 height 12
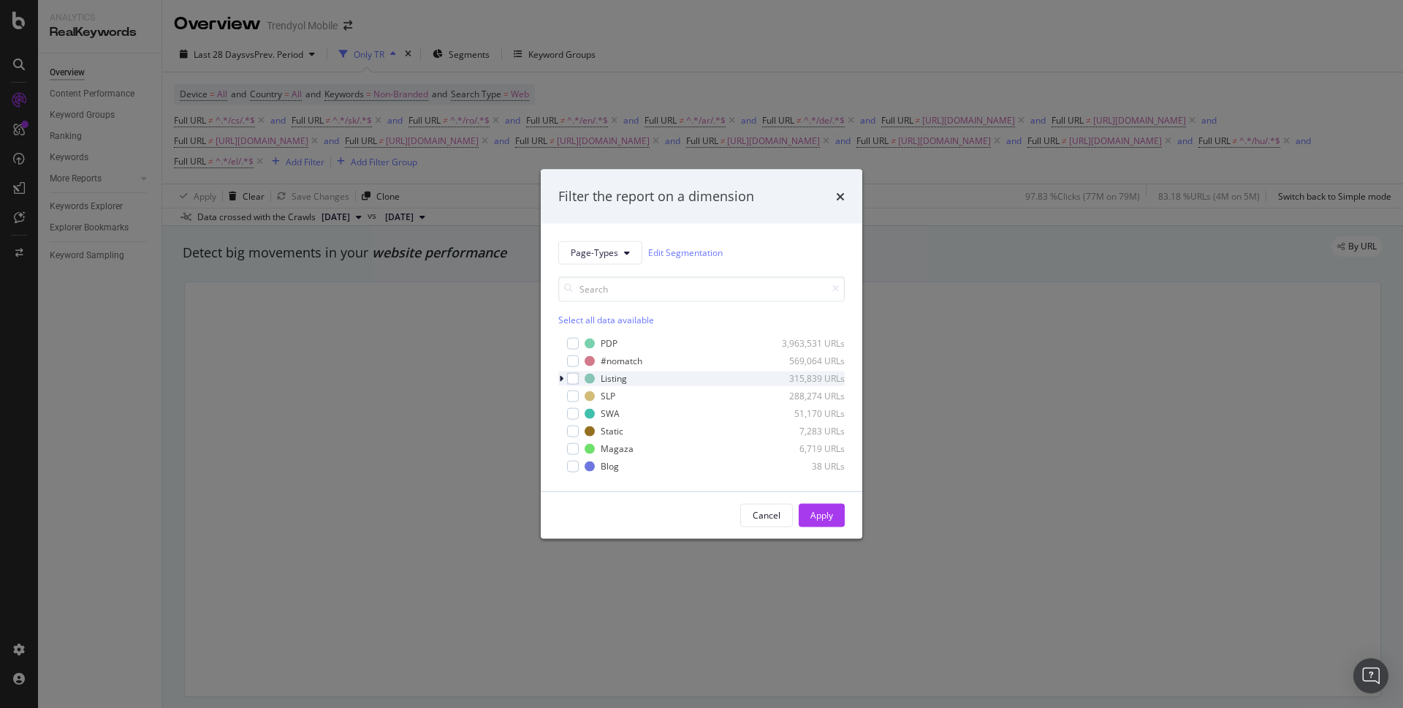
click at [580, 381] on div "Listing 315,839 URLs" at bounding box center [701, 378] width 287 height 15
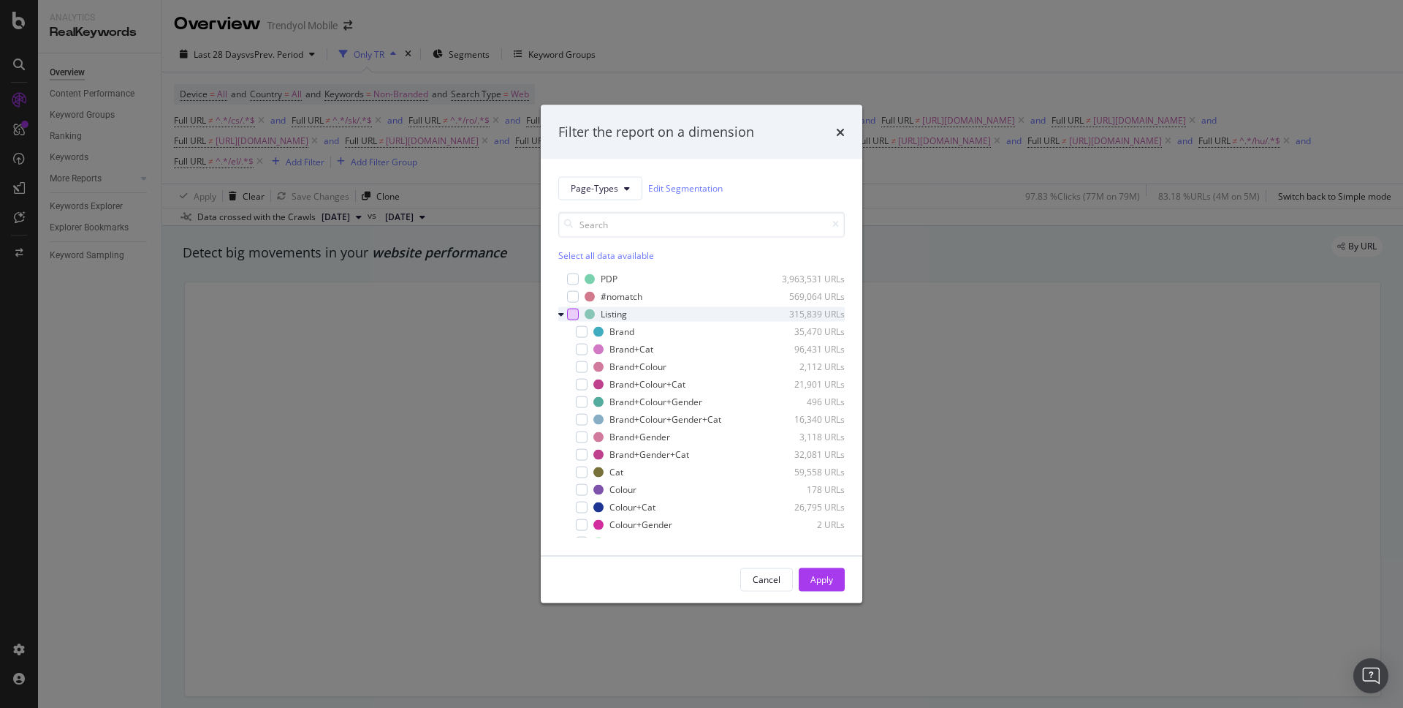
click at [575, 312] on div "modal" at bounding box center [573, 314] width 12 height 12
click at [826, 575] on div "Apply" at bounding box center [822, 579] width 23 height 12
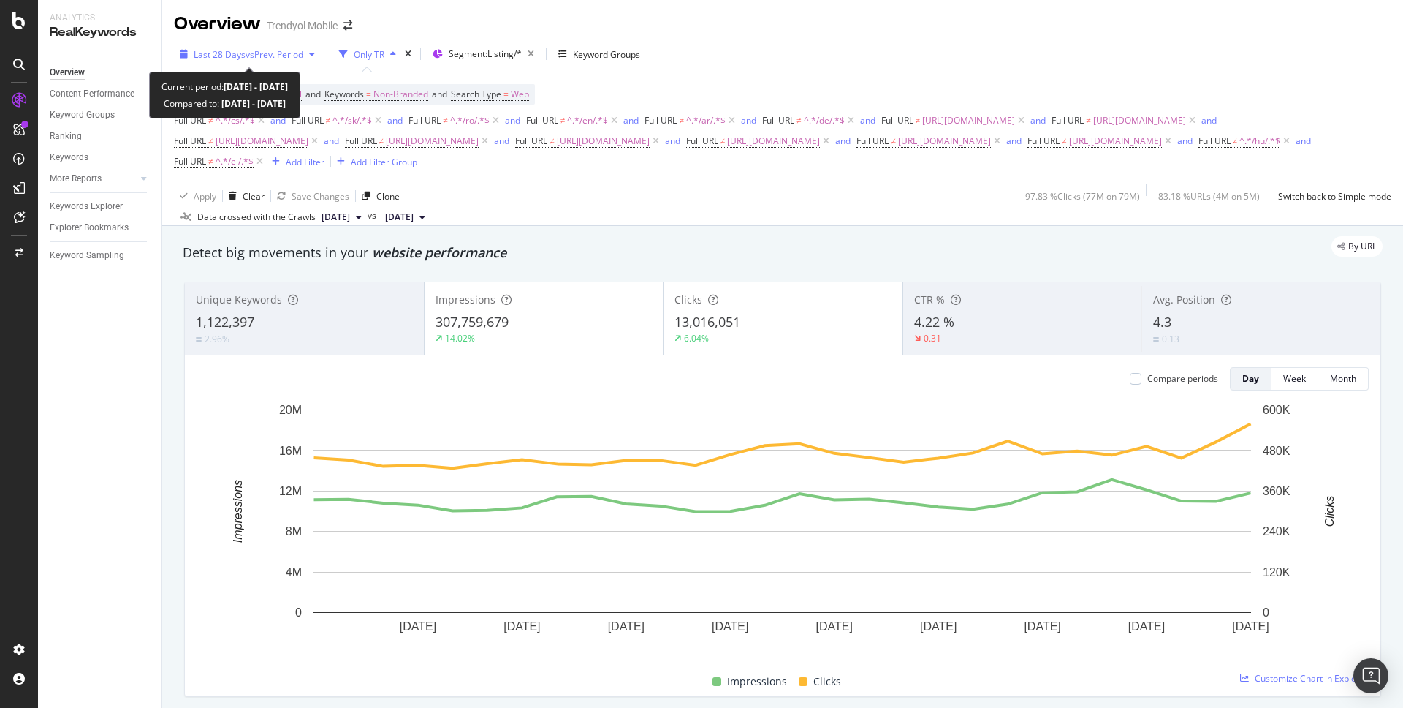
click at [251, 53] on span "vs Prev. Period" at bounding box center [275, 54] width 58 height 12
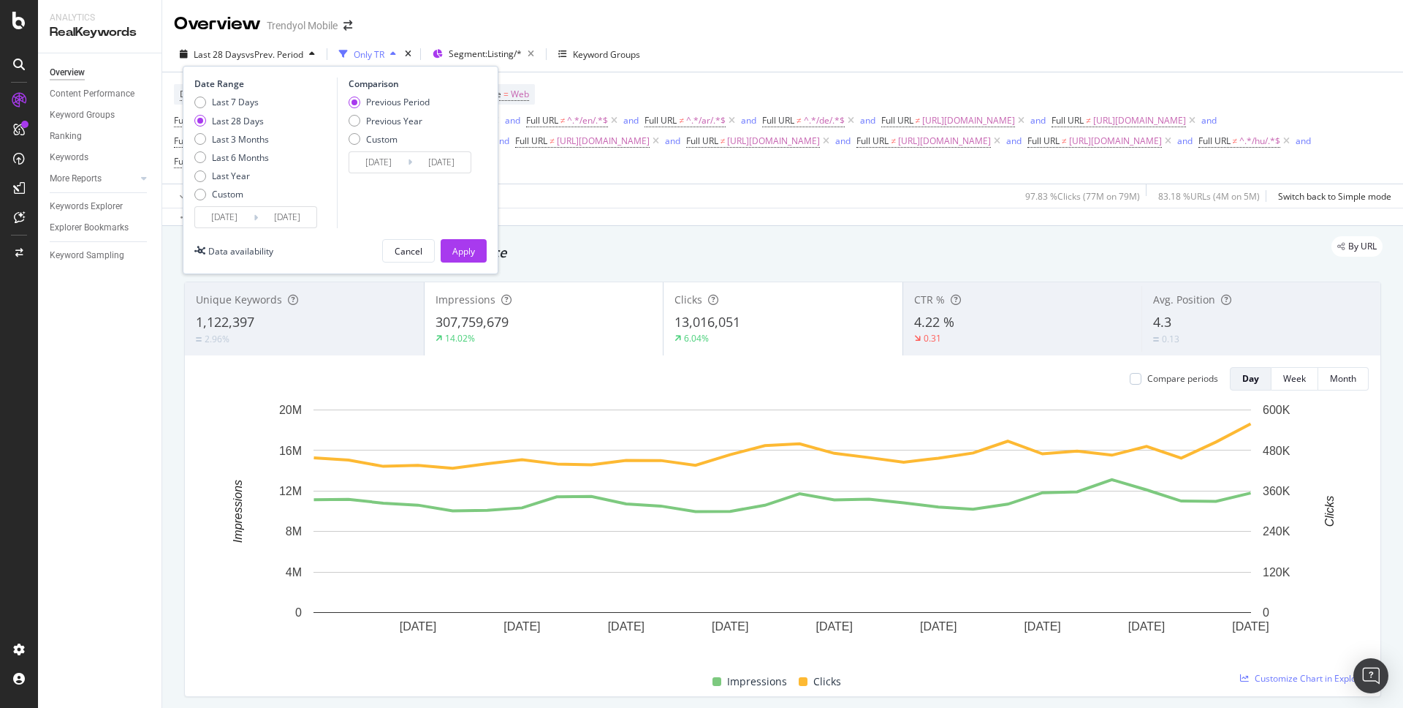
click at [222, 214] on input "[DATE]" at bounding box center [224, 217] width 58 height 20
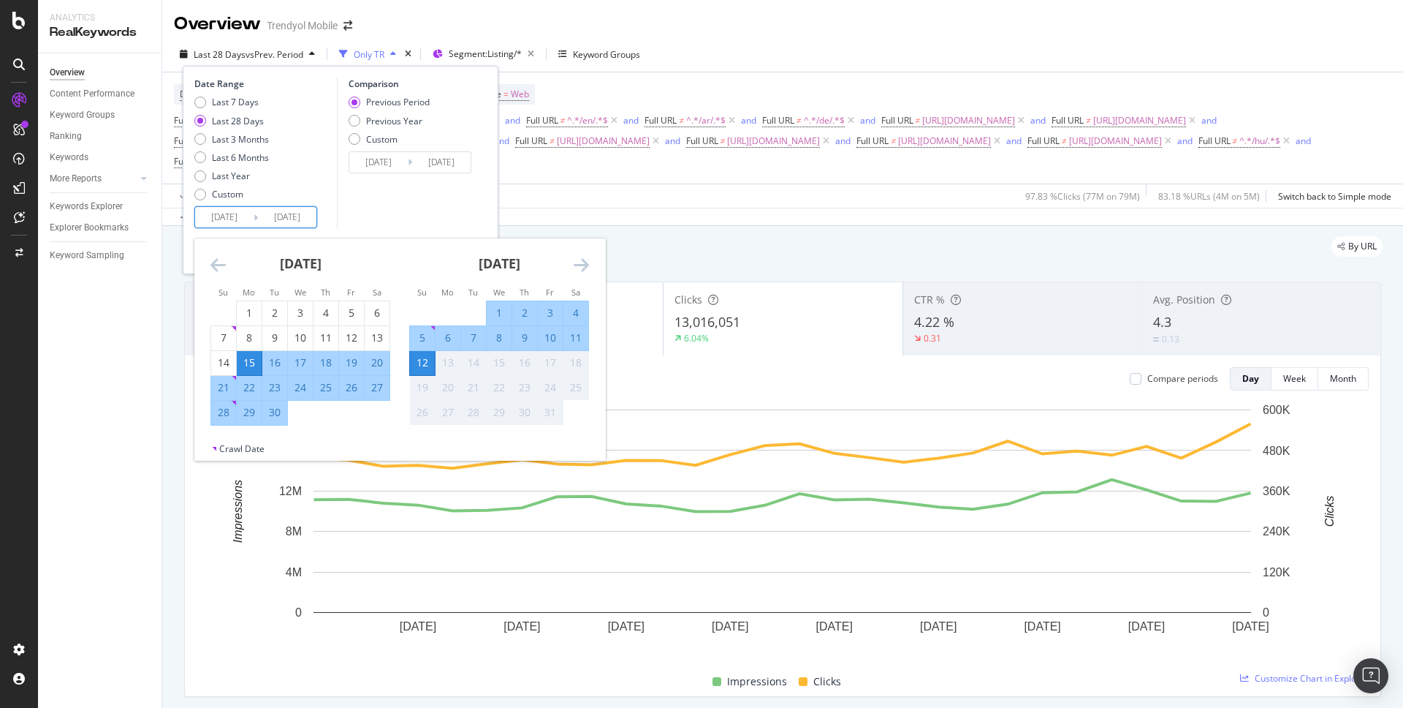
click at [441, 336] on div "6" at bounding box center [448, 337] width 25 height 15
type input "[DATE]"
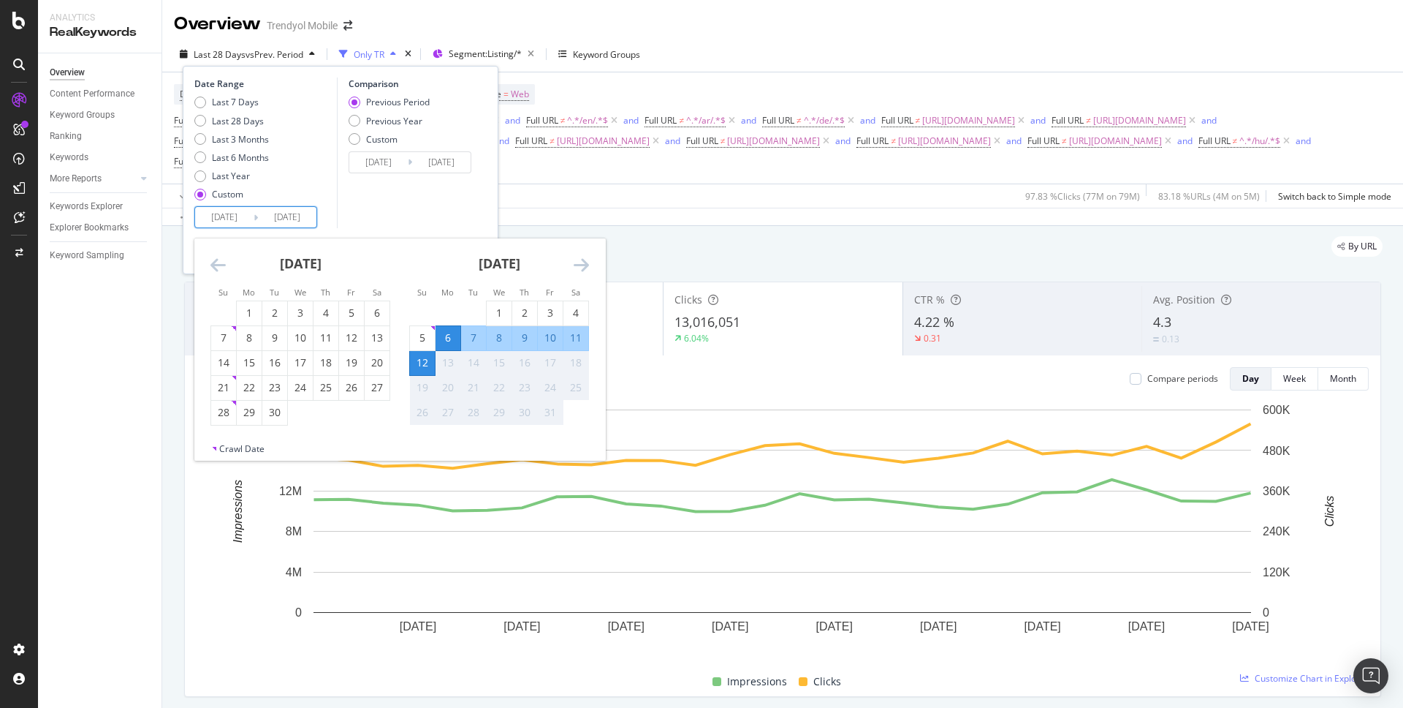
click at [370, 194] on div "Comparison Previous Period Previous Year Custom [DATE] Navigate forward to inte…" at bounding box center [406, 152] width 139 height 151
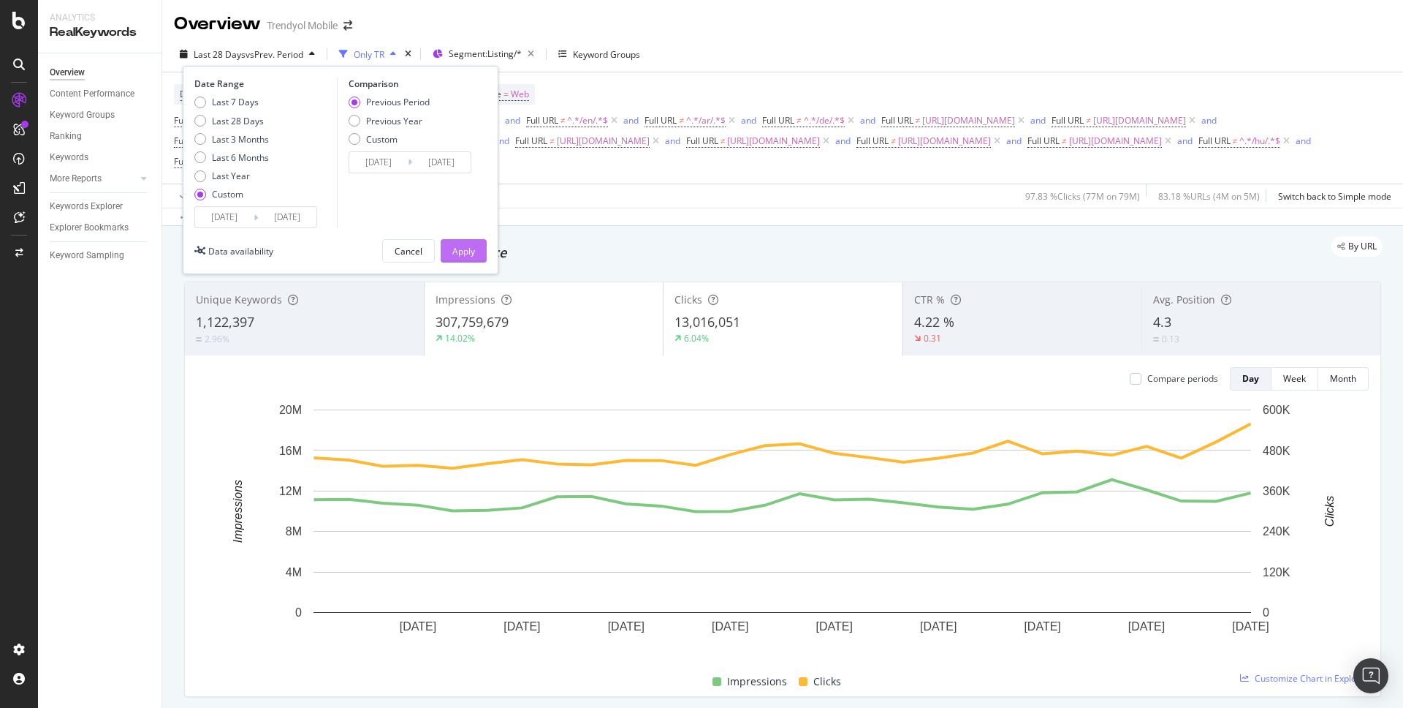
click at [458, 249] on div "Apply" at bounding box center [463, 251] width 23 height 12
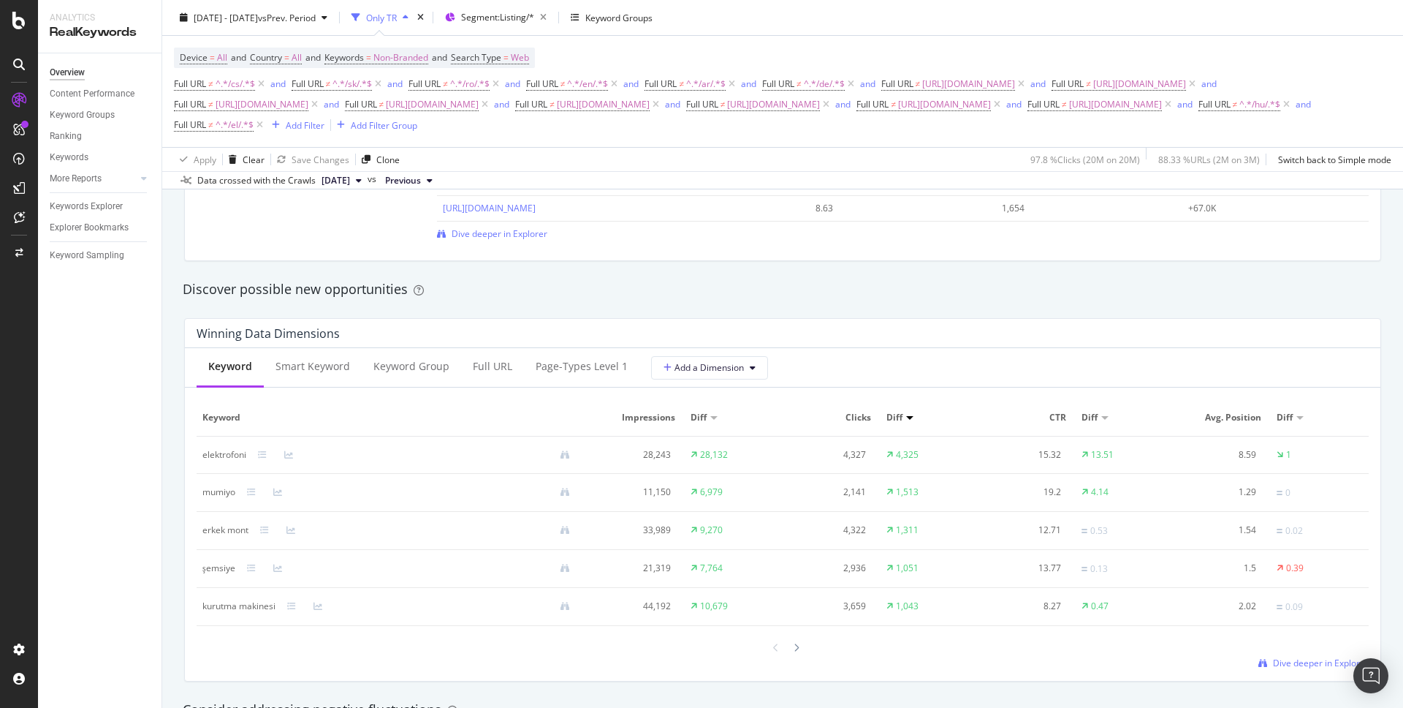
scroll to position [1206, 0]
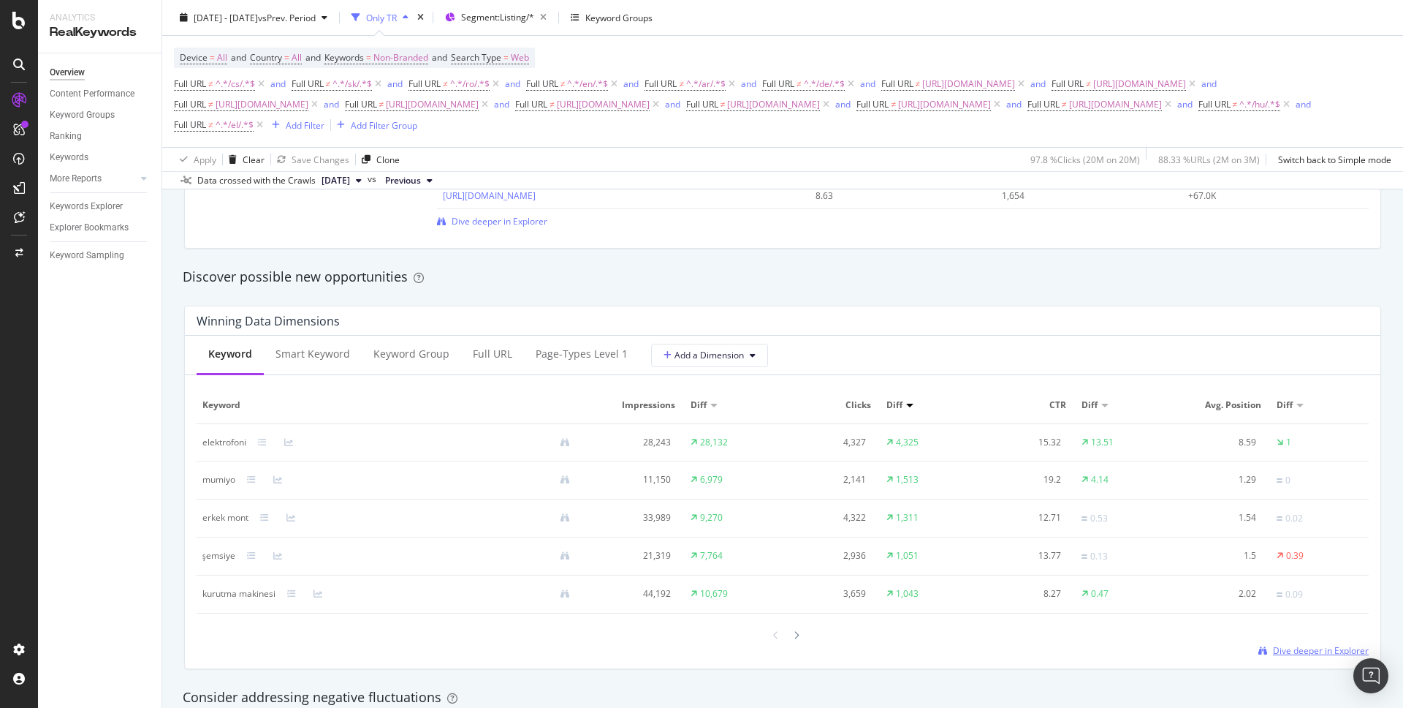
click at [1324, 653] on span "Dive deeper in Explorer" at bounding box center [1321, 650] width 96 height 12
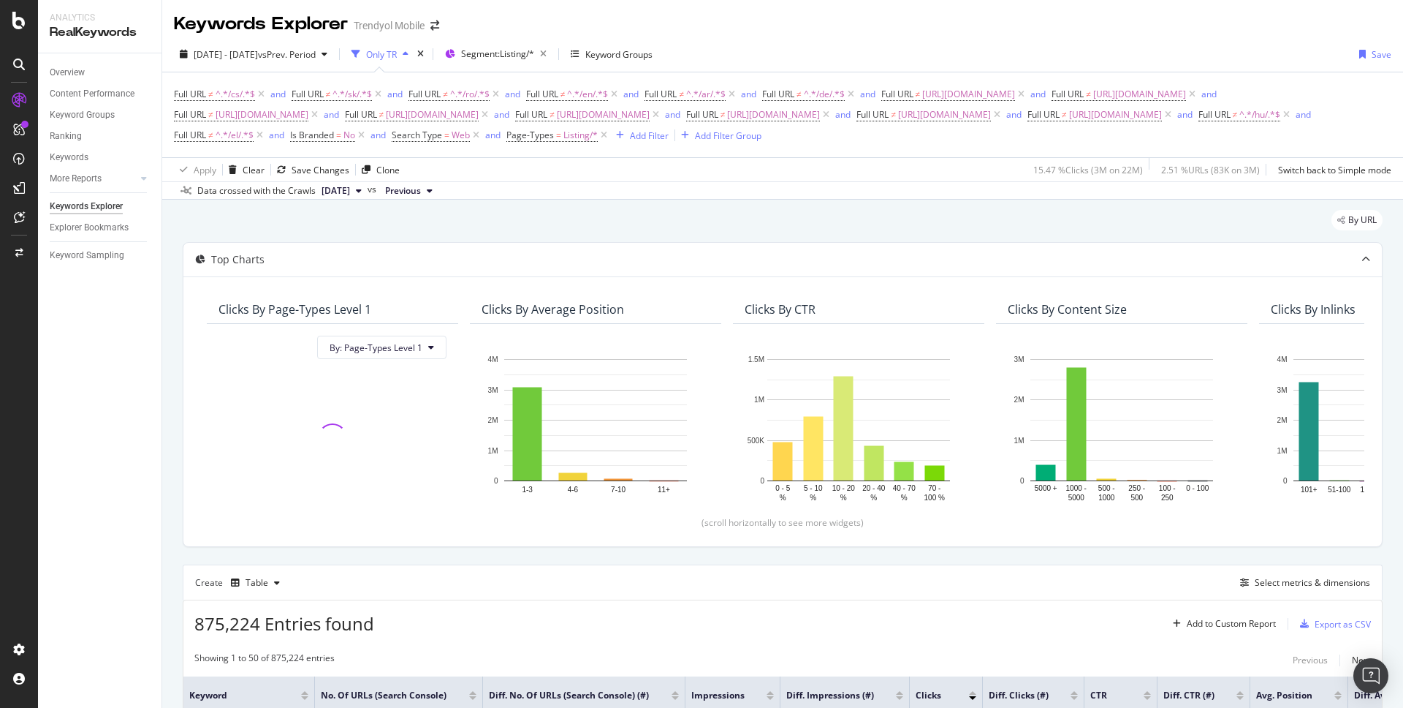
scroll to position [373, 0]
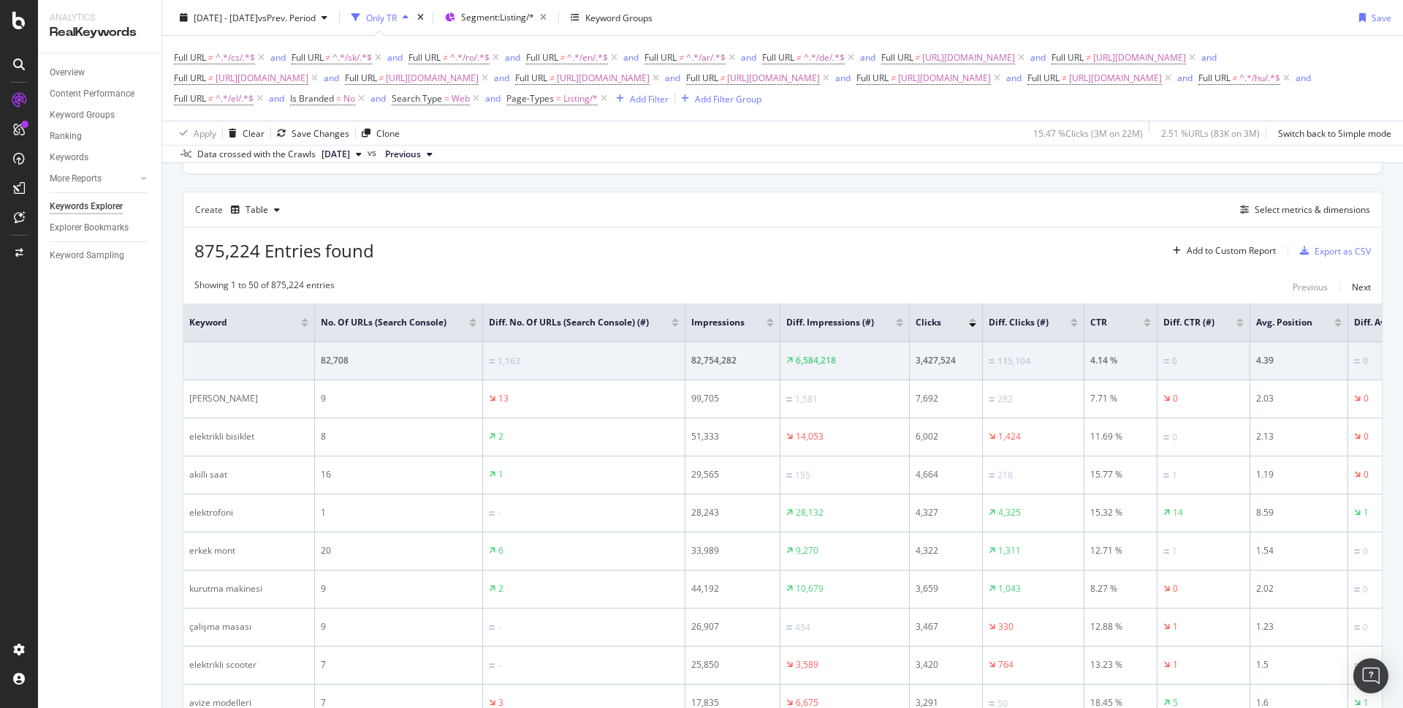
click at [900, 327] on div at bounding box center [899, 325] width 7 height 4
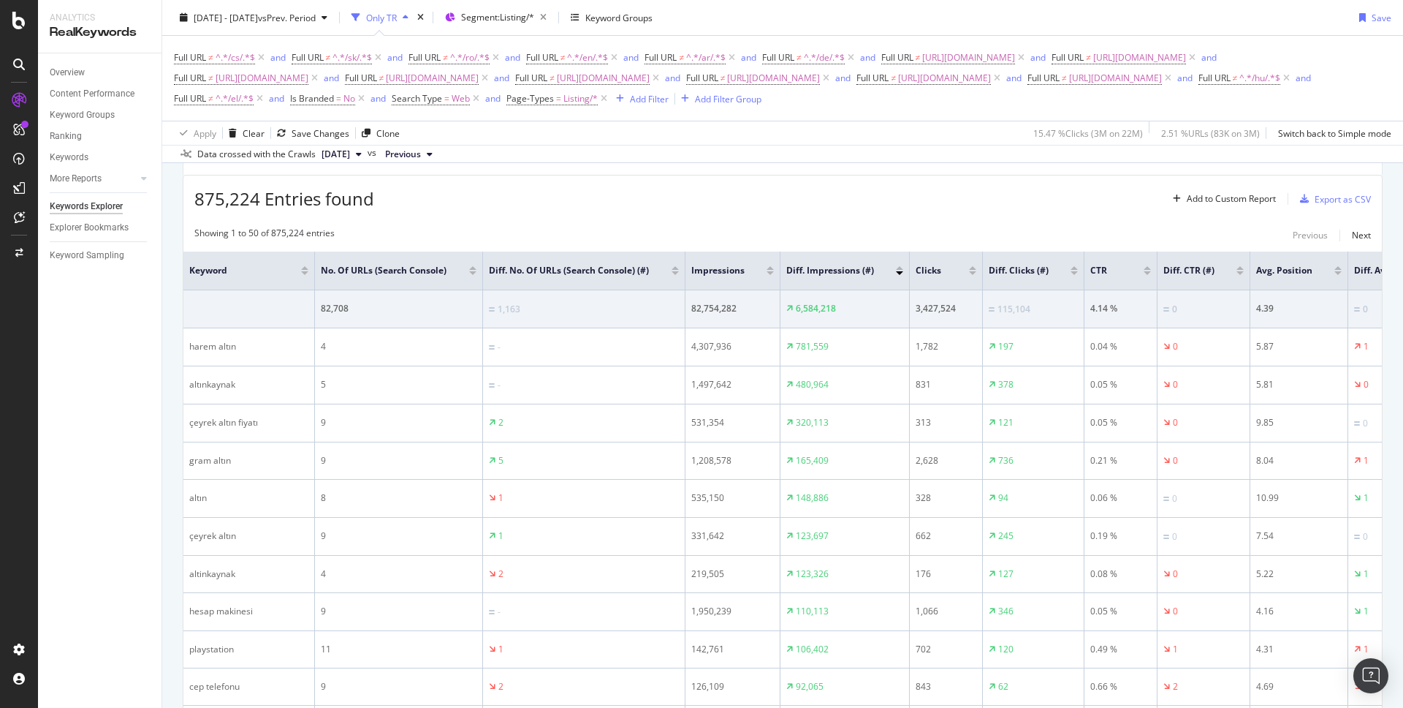
scroll to position [248, 0]
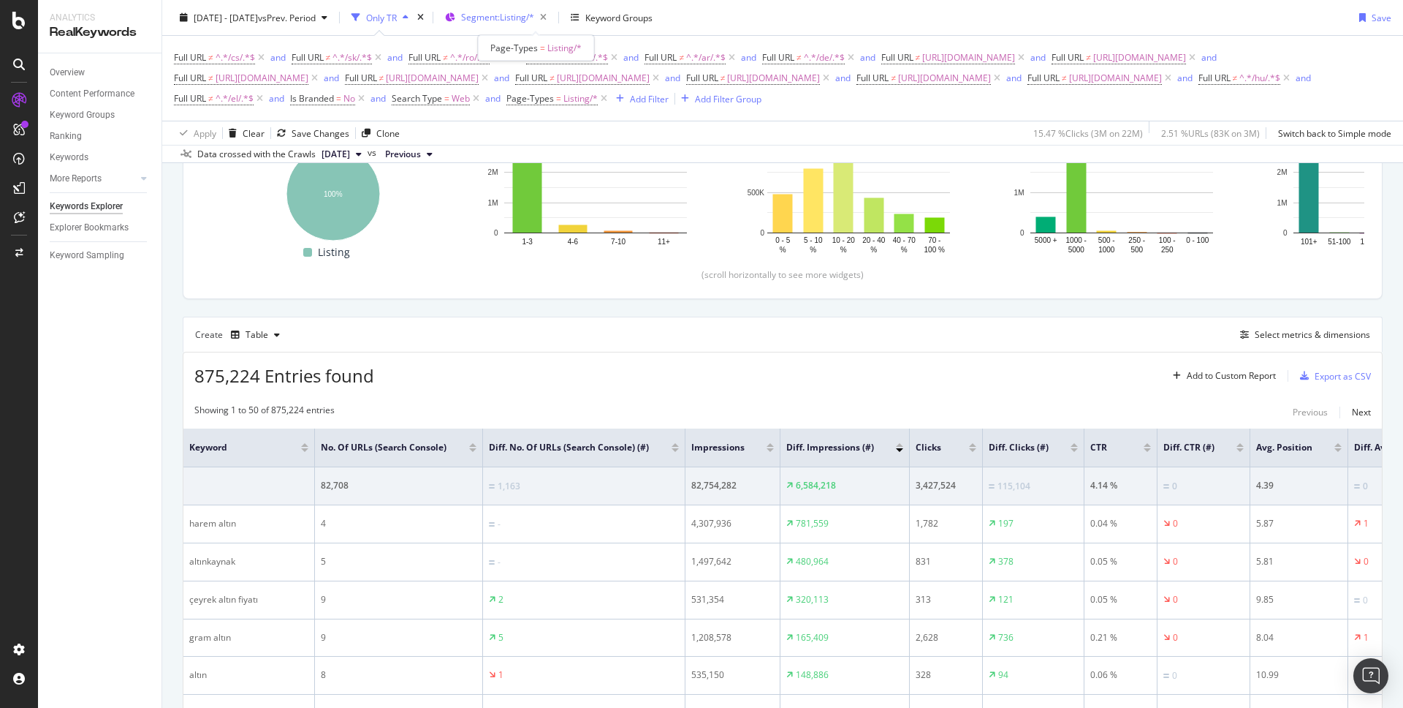
click at [534, 13] on span "Segment: Listing/*" at bounding box center [497, 17] width 73 height 12
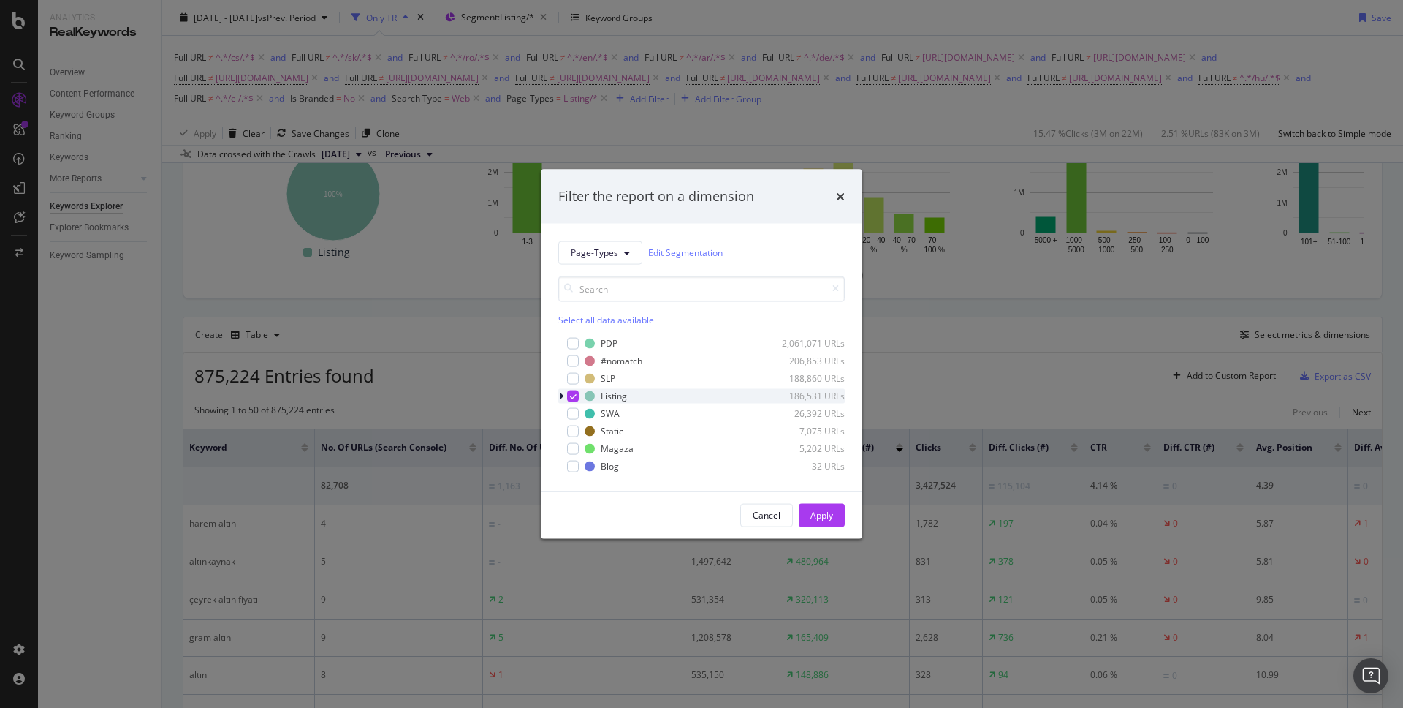
click at [569, 401] on div "modal" at bounding box center [573, 396] width 12 height 12
click at [572, 380] on div "modal" at bounding box center [573, 378] width 12 height 12
click at [815, 503] on button "Apply" at bounding box center [822, 514] width 46 height 23
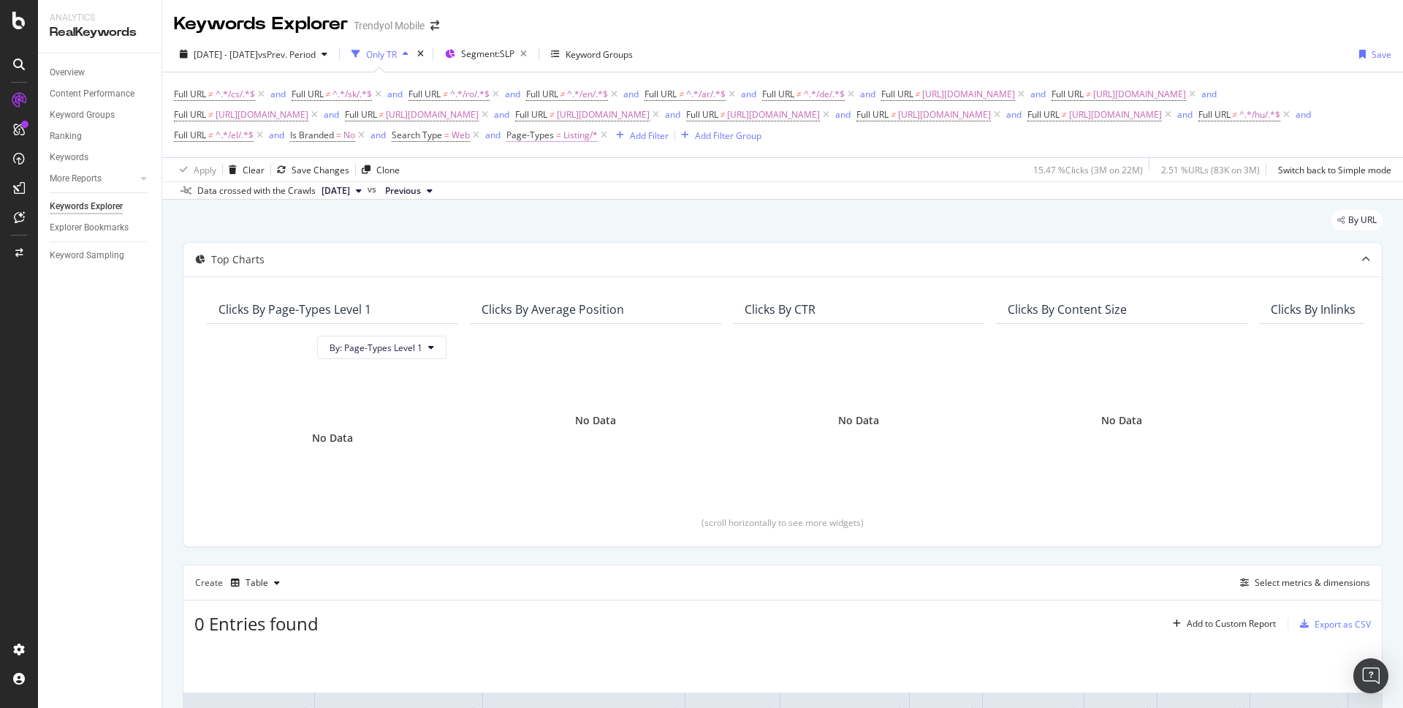
click at [561, 130] on span "=" at bounding box center [558, 135] width 5 height 12
click at [662, 173] on span "Equal" at bounding box center [653, 169] width 23 height 12
click at [588, 181] on div "Data crossed with the Crawls [DATE] vs Previous" at bounding box center [782, 190] width 1241 height 18
click at [610, 136] on icon at bounding box center [604, 135] width 12 height 15
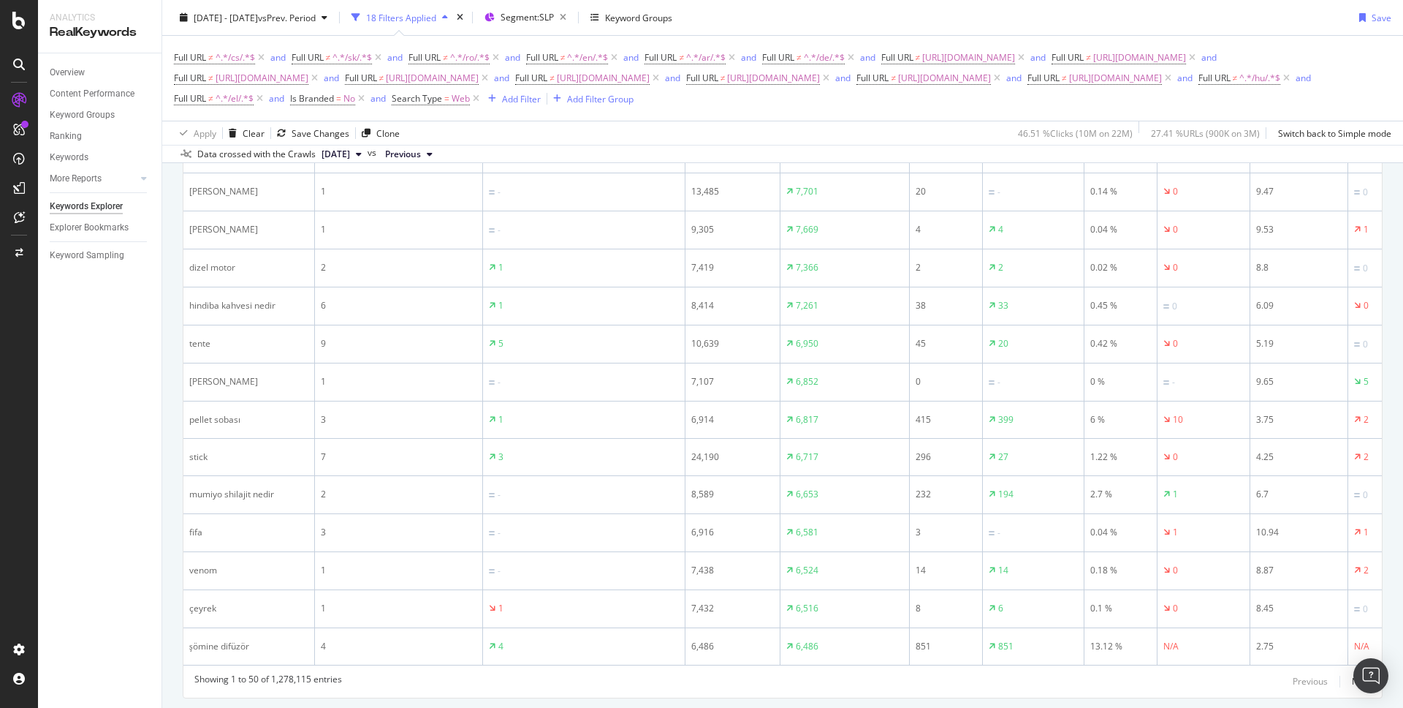
scroll to position [2012, 0]
